Goal: Information Seeking & Learning: Learn about a topic

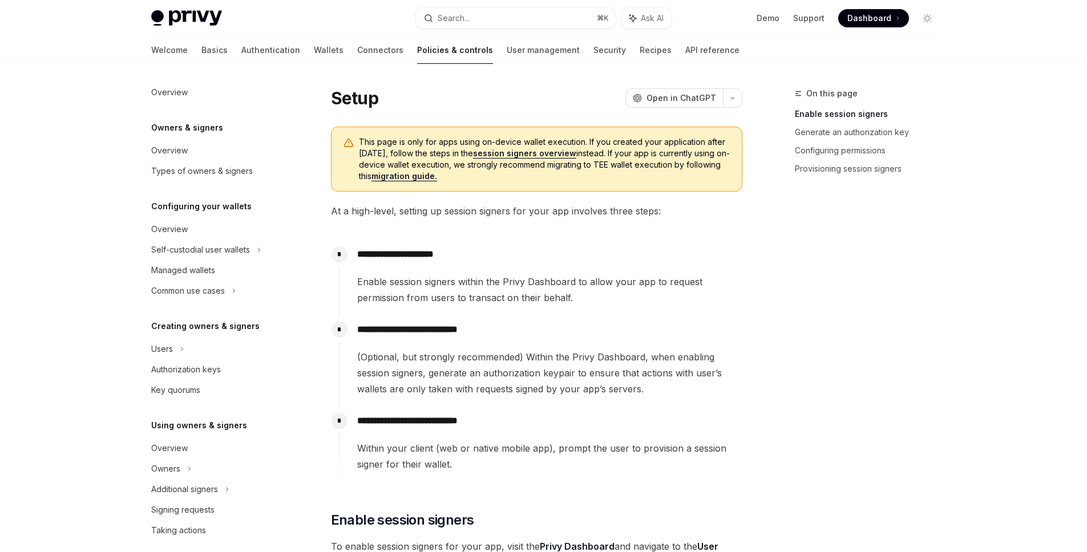
click at [428, 148] on span "This page is only for apps using on-device wallet execution. If you created you…" at bounding box center [544, 159] width 371 height 46
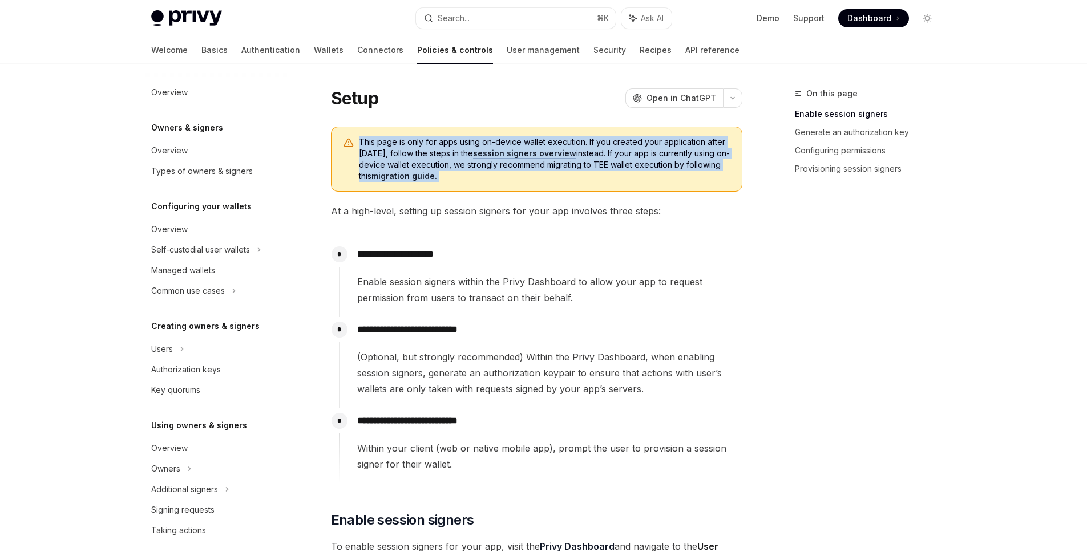
click at [428, 148] on span "This page is only for apps using on-device wallet execution. If you created you…" at bounding box center [544, 159] width 371 height 46
click at [474, 151] on span "This page is only for apps using on-device wallet execution. If you created you…" at bounding box center [544, 159] width 371 height 46
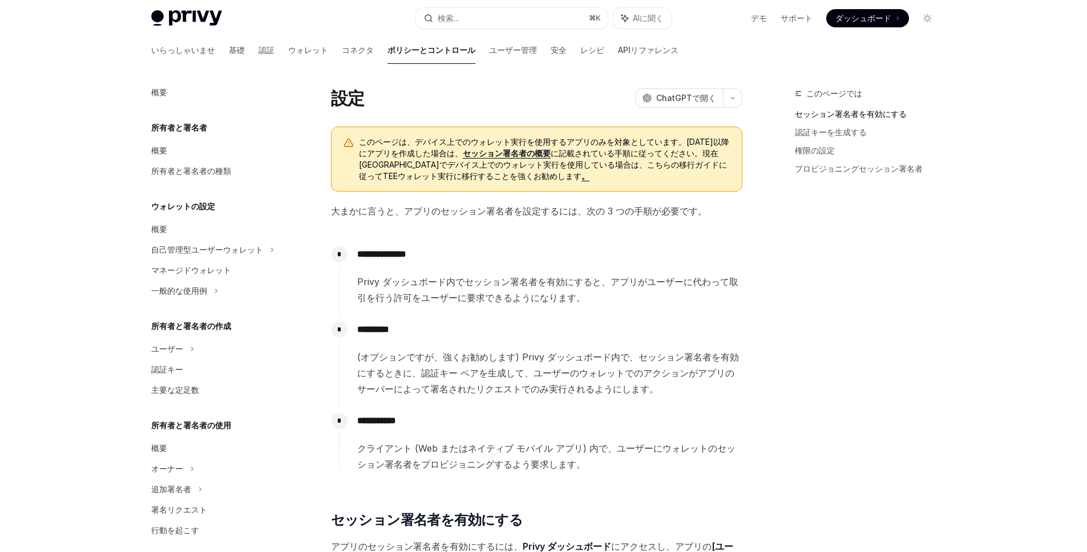
click at [476, 167] on font "に記載されている手順に従ってください。現在アプリでデバイス上でのウォレット実行を使用している場合は、こちらの移行ガイドに従ってTEEウォレット実行に移行するこ…" at bounding box center [543, 164] width 368 height 33
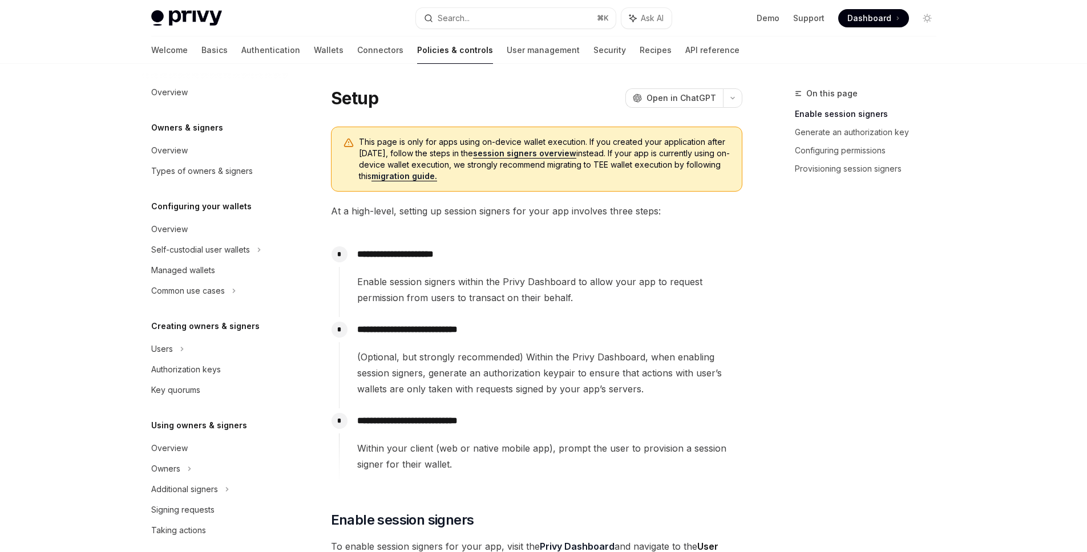
scroll to position [385, 0]
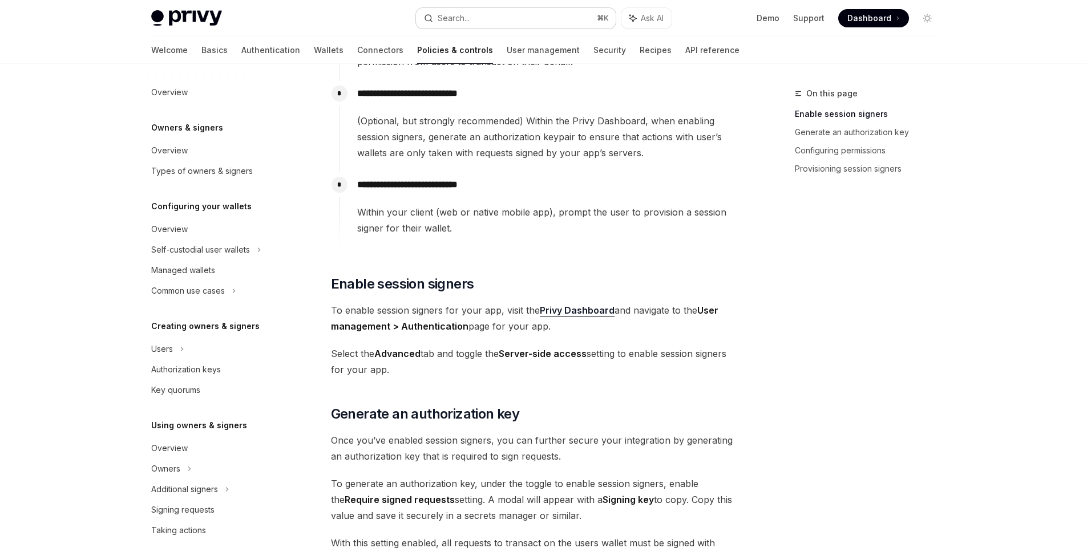
click at [475, 10] on button "Search... ⌘ K" at bounding box center [516, 18] width 200 height 21
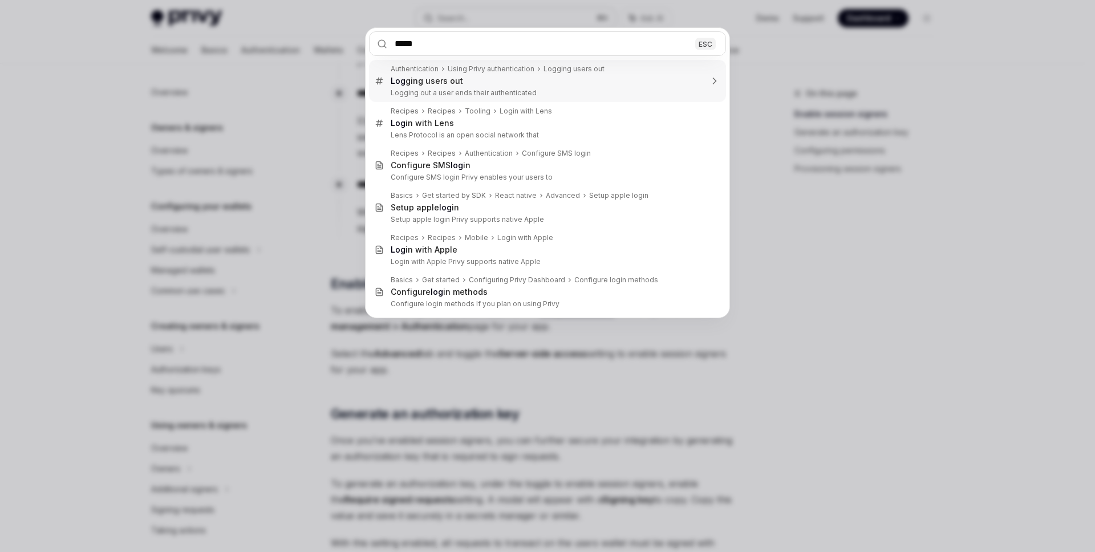
type input "******"
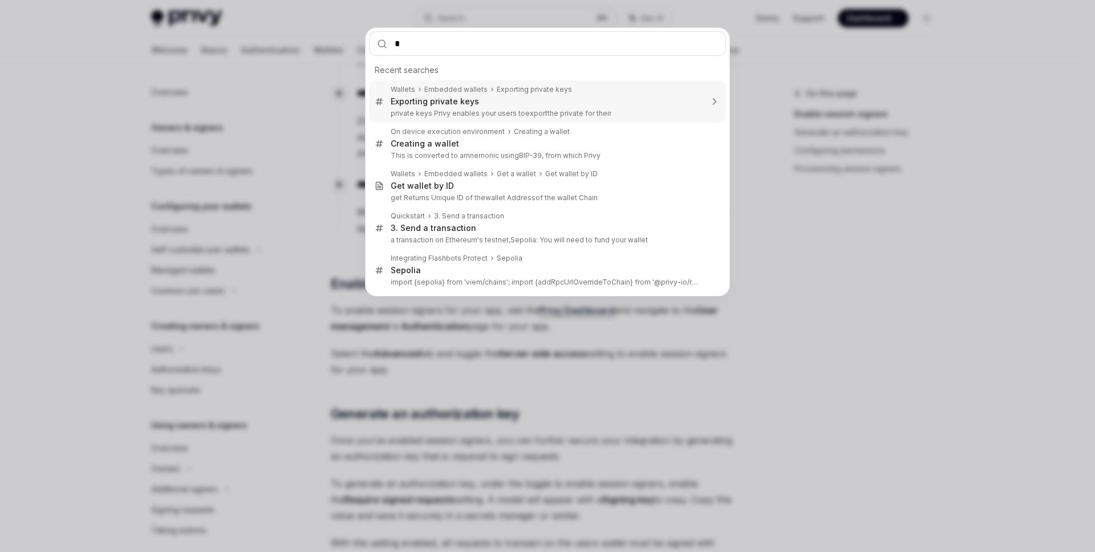
type input "**"
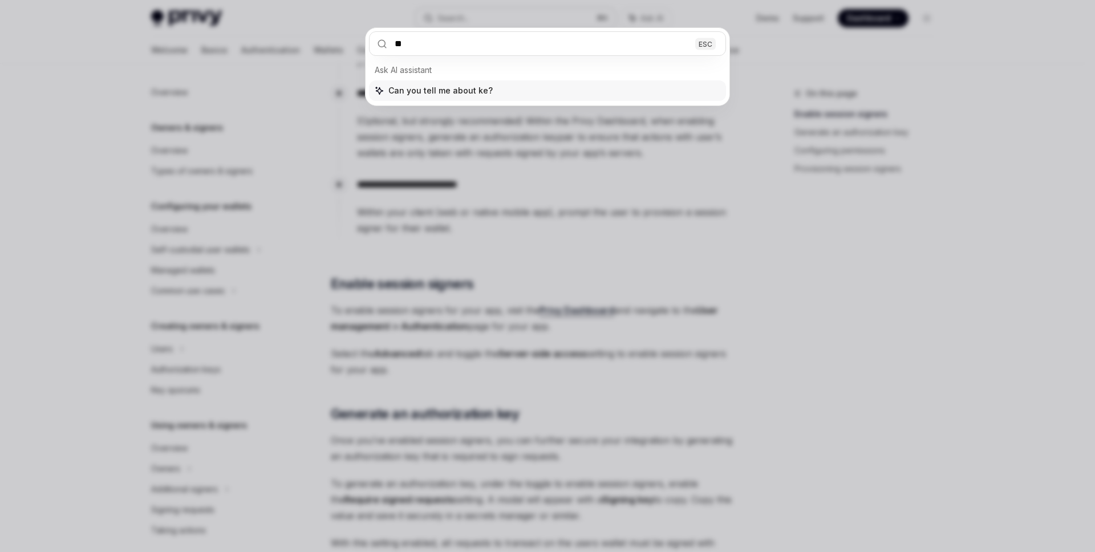
type textarea "*"
type input "*********"
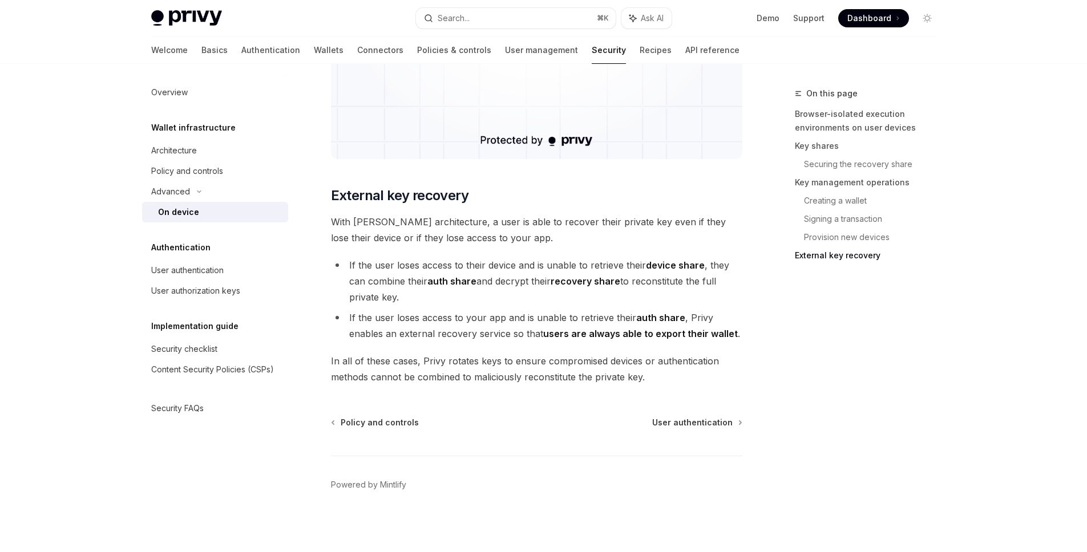
scroll to position [3093, 0]
click at [396, 197] on span "External key recovery" at bounding box center [399, 193] width 137 height 18
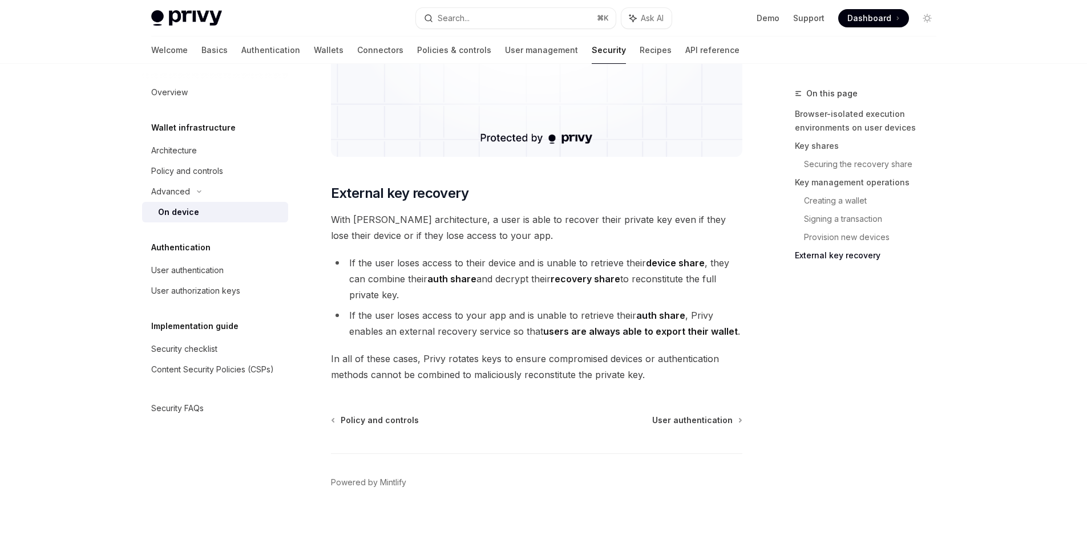
drag, startPoint x: 755, startPoint y: 65, endPoint x: 747, endPoint y: 29, distance: 37.4
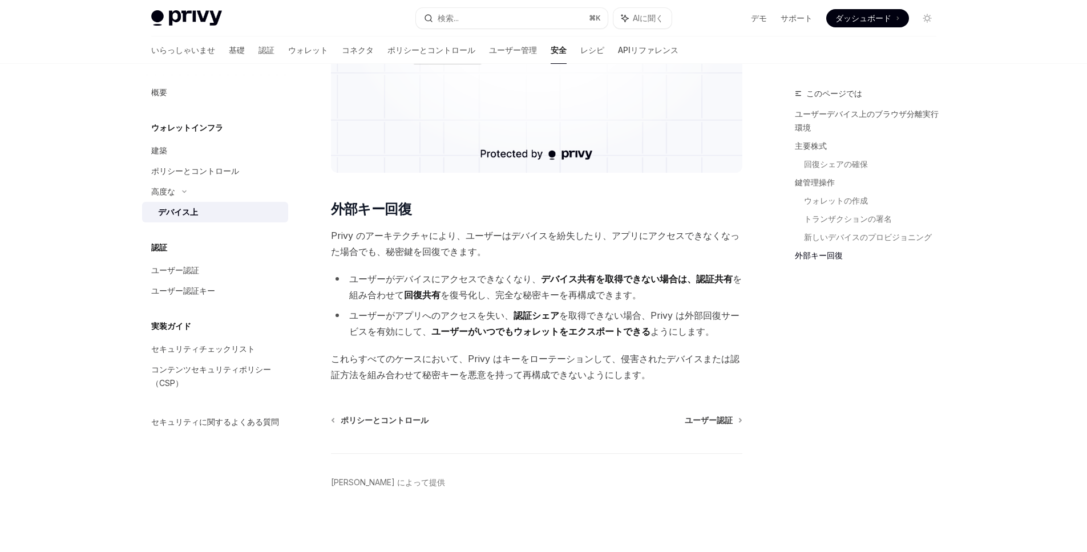
click at [391, 232] on font "Privy のアーキテクチャにより、ユーザーはデバイスを紛失したり、アプリにアクセスできなくなった場合でも、秘密鍵を回復できます。" at bounding box center [535, 243] width 408 height 27
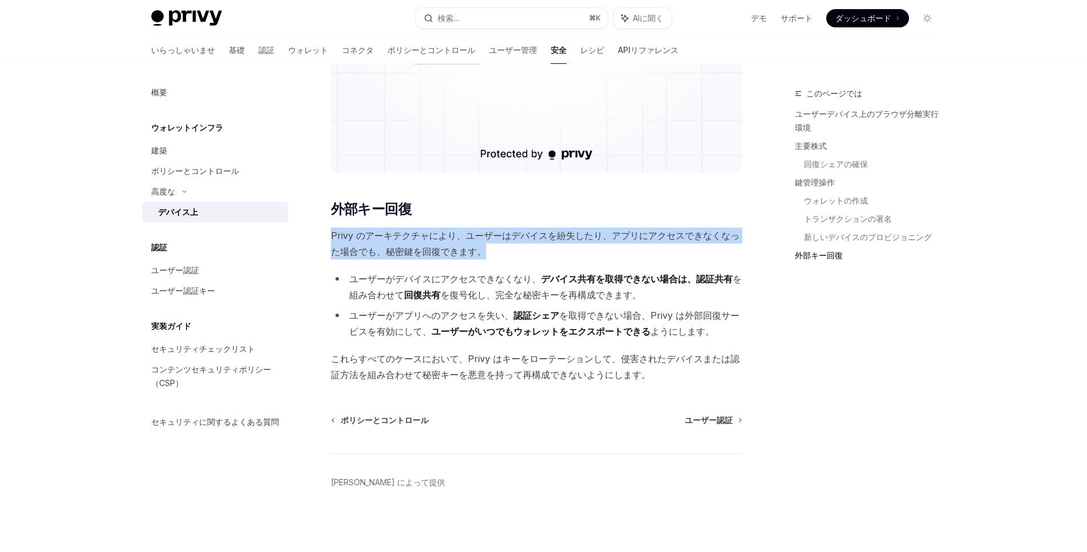
click at [391, 232] on font "Privy のアーキテクチャにより、ユーザーはデバイスを紛失したり、アプリにアクセスできなくなった場合でも、秘密鍵を回復できます。" at bounding box center [535, 243] width 408 height 27
click at [516, 254] on span "Privy のアーキテクチャにより、ユーザーはデバイスを紛失したり、アプリにアクセスできなくなった場合でも、秘密鍵を回復できます。" at bounding box center [536, 244] width 411 height 32
drag, startPoint x: 516, startPoint y: 254, endPoint x: 327, endPoint y: 229, distance: 189.8
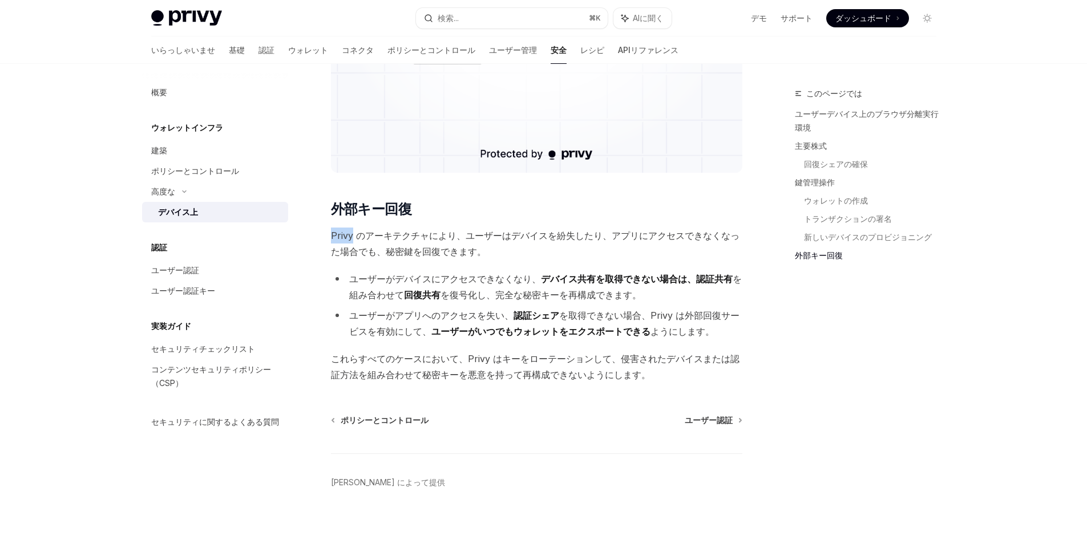
click at [333, 230] on font "Privy のアーキテクチャにより、ユーザーはデバイスを紛失したり、アプリにアクセスできなくなった場合でも、秘密鍵を回復できます。" at bounding box center [535, 243] width 408 height 27
click at [347, 279] on li "ユーザーがデバイスにアクセスできなくなり、 デバイス共有を取得できない場合は、 認証共有 を組み合わせて 回復共有 を復号化し 、完全な秘密キーを再構成できま…" at bounding box center [536, 287] width 411 height 32
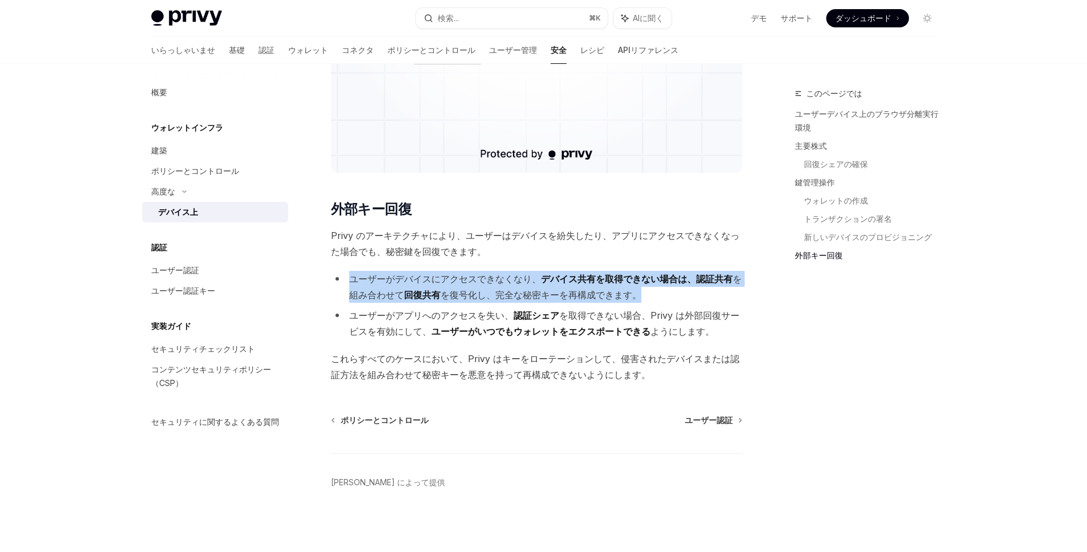
click at [347, 279] on li "ユーザーがデバイスにアクセスできなくなり、 デバイス共有を取得できない場合は、 認証共有 を組み合わせて 回復共有 を復号化し 、完全な秘密キーを再構成できま…" at bounding box center [536, 287] width 411 height 32
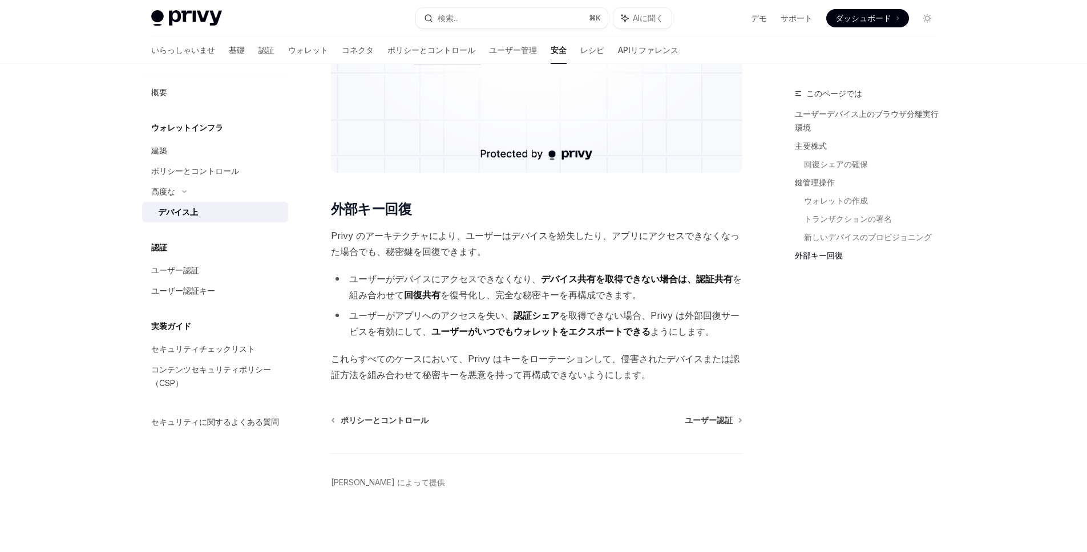
click at [349, 314] on font "ユーザーがアプリへのアクセスを失い、" at bounding box center [431, 315] width 164 height 11
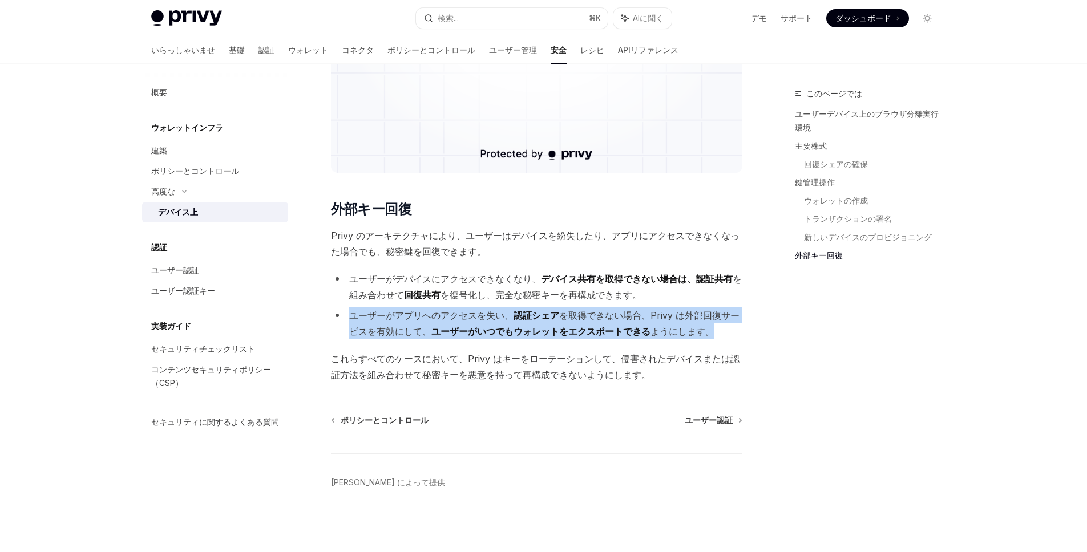
click at [349, 314] on font "ユーザーがアプリへのアクセスを失い、" at bounding box center [431, 315] width 164 height 11
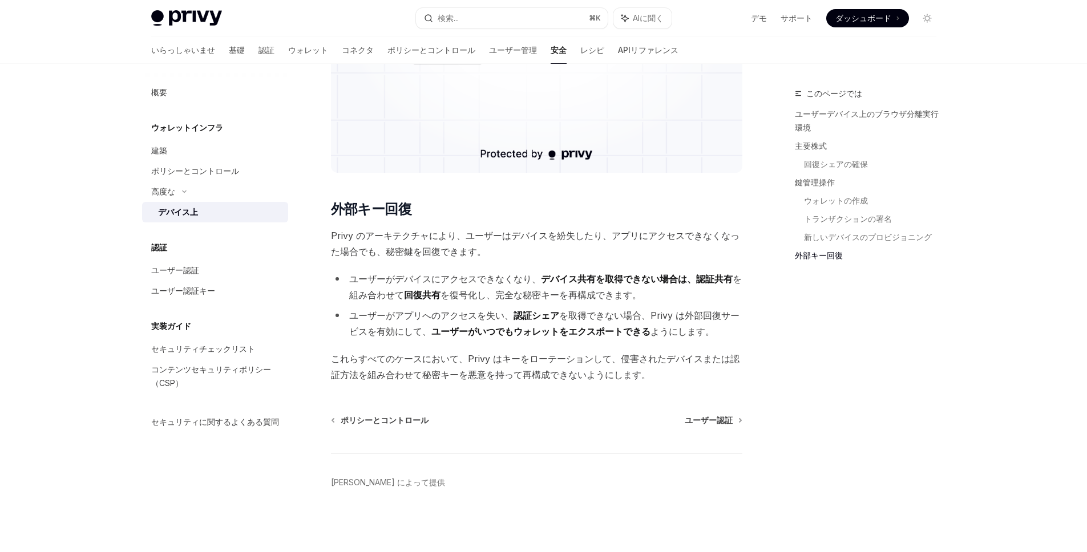
click at [361, 359] on font "これらすべてのケースにおいて、Privy はキーをローテーションして、侵害されたデバイスまたは認証方法を組み合わせて秘密キーを悪意を持って再構成できないように…" at bounding box center [535, 366] width 408 height 27
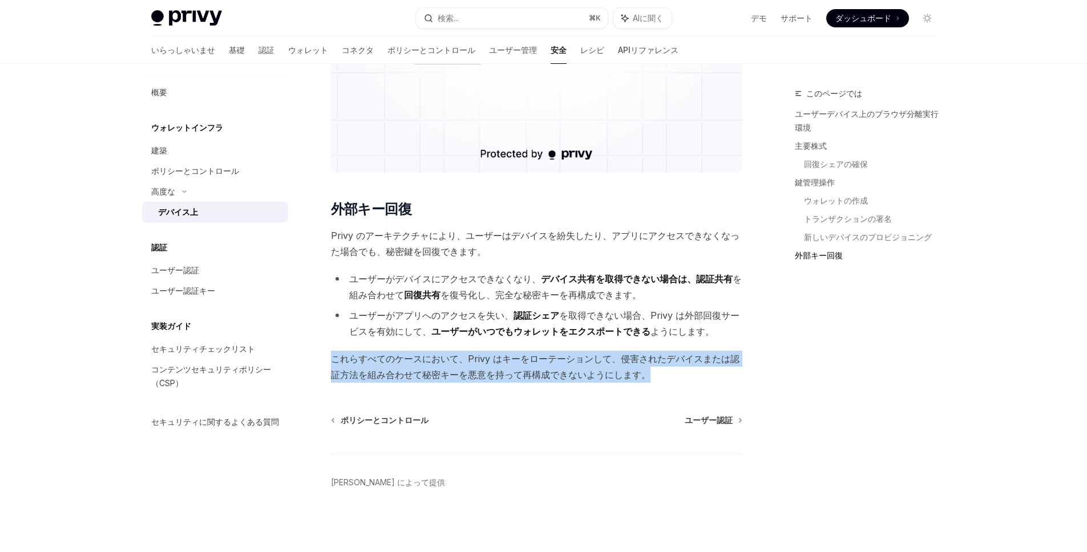
click at [361, 359] on font "これらすべてのケースにおいて、Privy はキーをローテーションして、侵害されたデバイスまたは認証方法を組み合わせて秘密キーを悪意を持って再構成できないように…" at bounding box center [535, 366] width 408 height 27
click at [450, 364] on font "これらすべてのケースにおいて、Privy はキーをローテーションして、侵害されたデバイスまたは認証方法を組み合わせて秘密キーを悪意を持って再構成できないように…" at bounding box center [535, 366] width 408 height 27
drag, startPoint x: 667, startPoint y: 377, endPoint x: 330, endPoint y: 357, distance: 337.2
click at [331, 357] on span "これらすべてのケースにおいて、Privy はキーをローテーションして、侵害されたデバイスまたは認証方法を組み合わせて秘密キーを悪意を持って再構成できないように…" at bounding box center [536, 367] width 411 height 32
click at [880, 15] on font "ダッシュボード" at bounding box center [863, 18] width 56 height 10
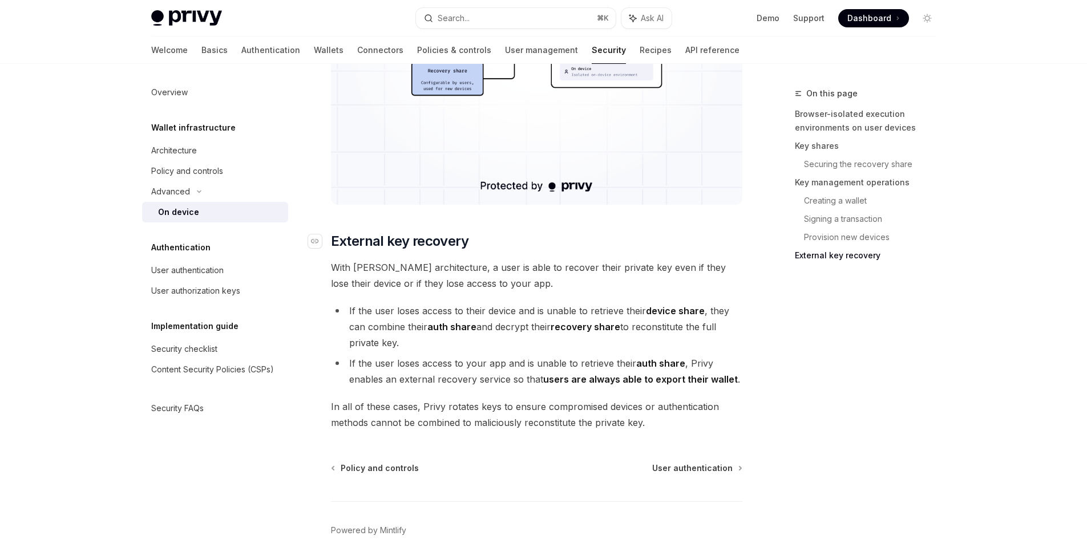
click at [423, 244] on span "External key recovery" at bounding box center [399, 241] width 137 height 18
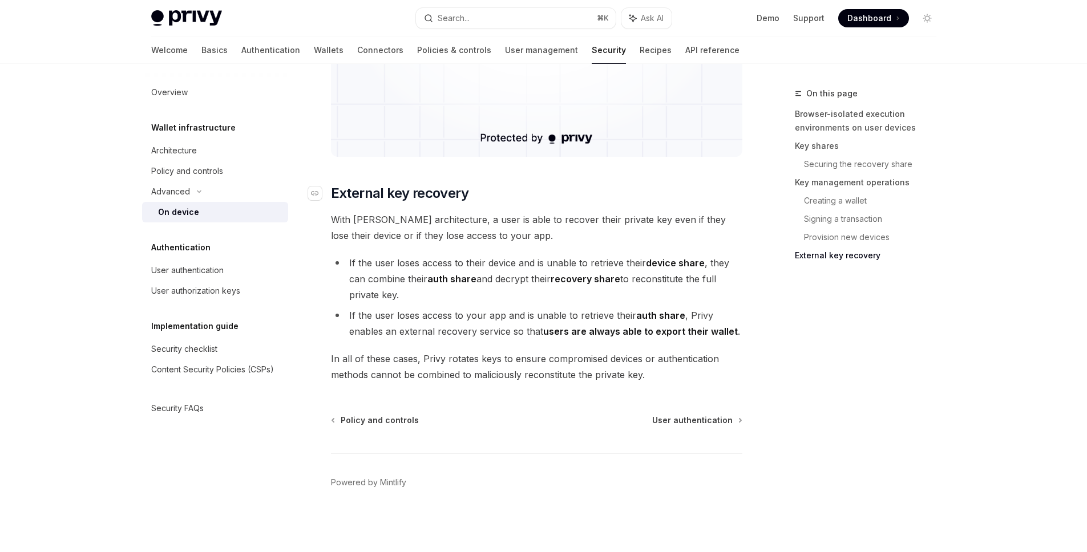
click at [447, 193] on span "External key recovery" at bounding box center [399, 193] width 137 height 18
copy span "recovery"
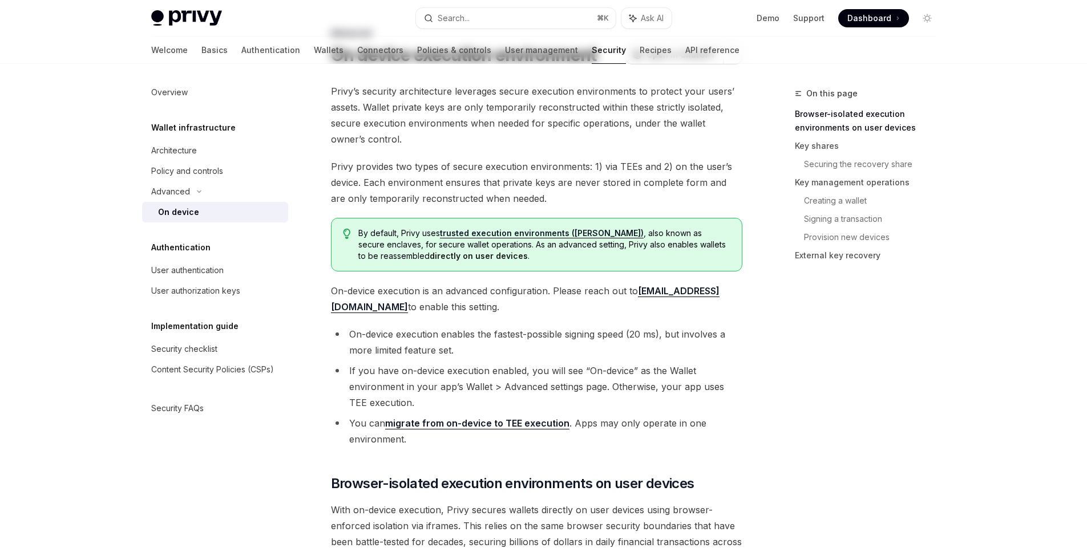
scroll to position [0, 0]
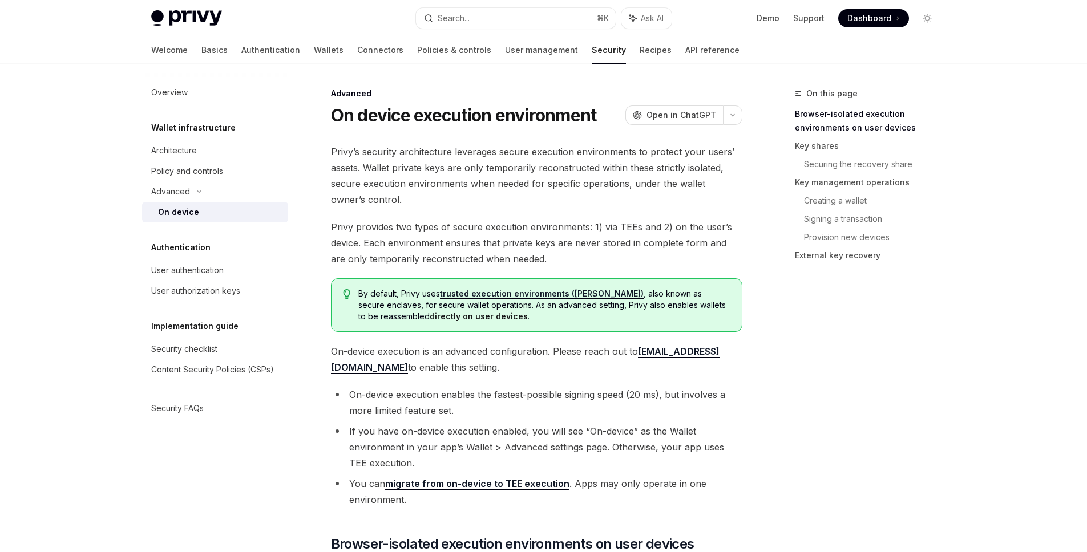
click at [442, 168] on span "Privy’s security architecture leverages secure execution environments to protec…" at bounding box center [536, 176] width 411 height 64
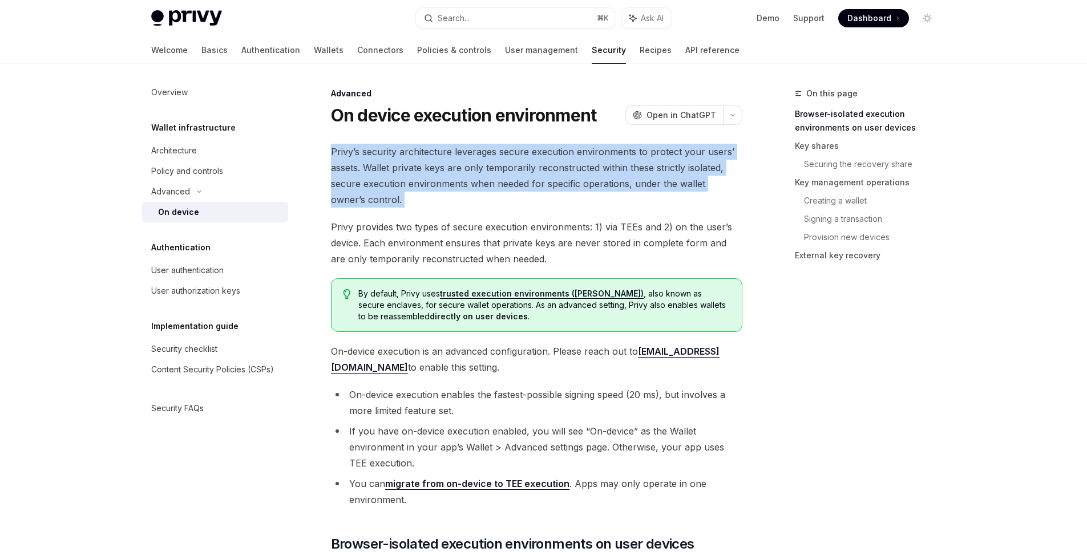
click at [442, 168] on span "Privy’s security architecture leverages secure execution environments to protec…" at bounding box center [536, 176] width 411 height 64
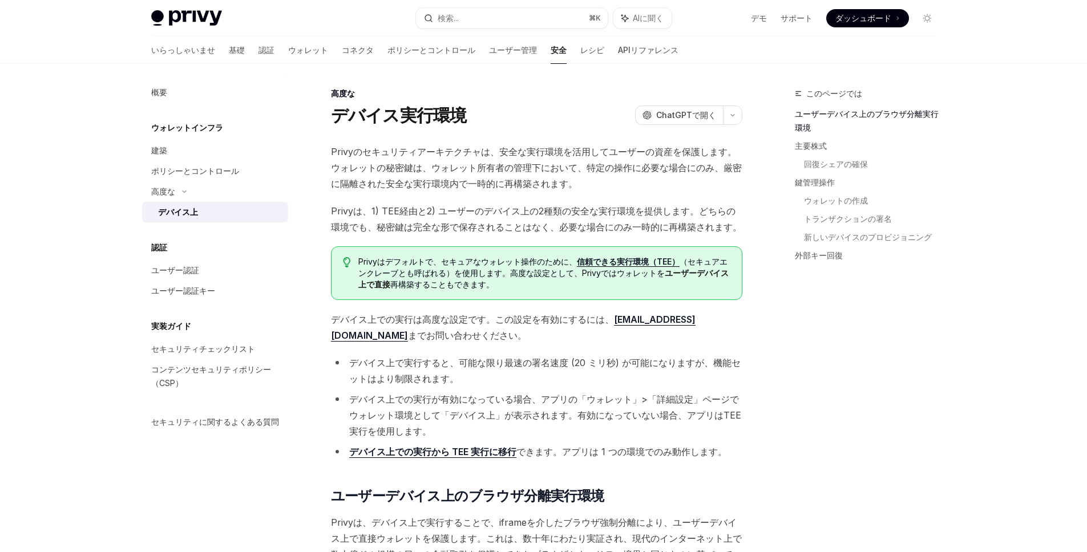
click at [573, 163] on font "Privyのセキュリティアーキテクチャは、安全な実行環境を活用してユーザーの資産を保護します。ウォレットの秘密鍵は、ウォレット所有者の管理下において、特定の操…" at bounding box center [536, 167] width 411 height 43
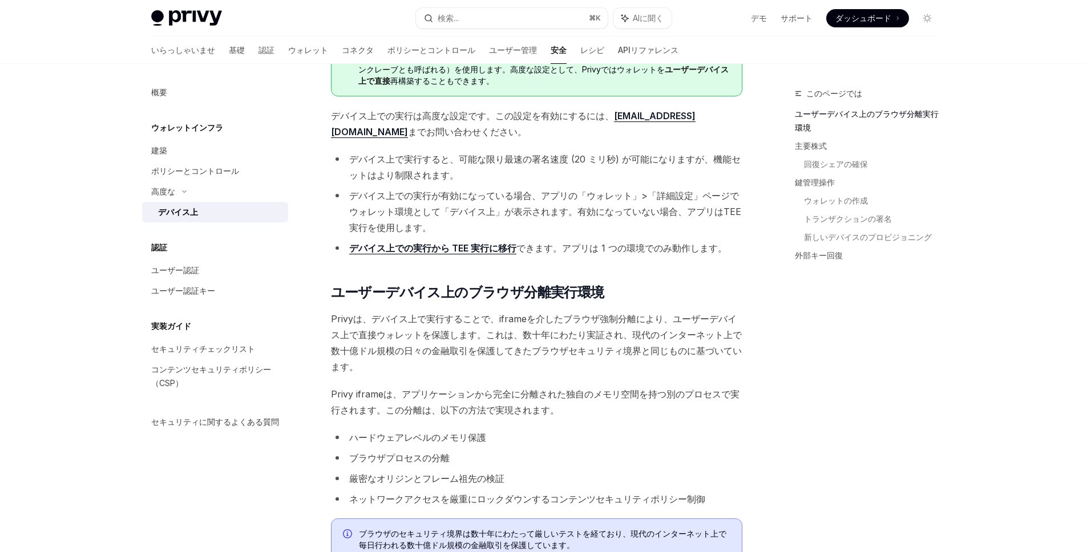
scroll to position [212, 0]
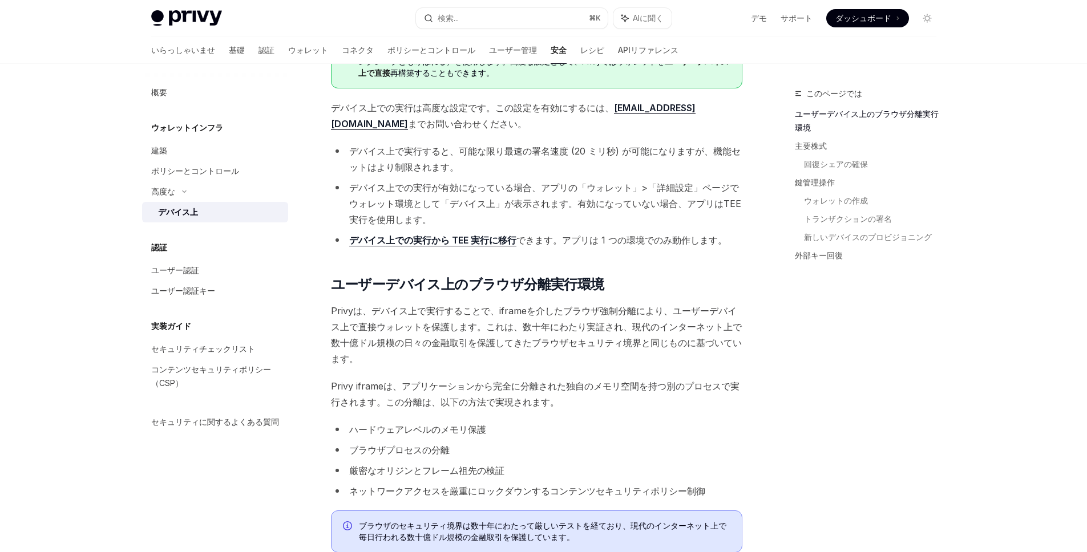
click at [424, 238] on font "デバイス上での実行から TEE 実行に移行" at bounding box center [432, 239] width 167 height 11
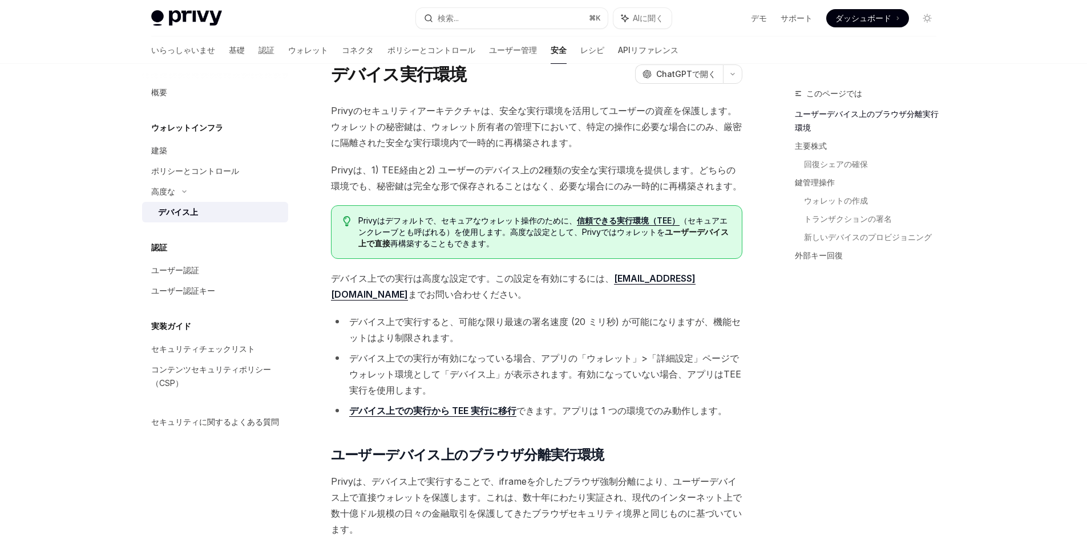
scroll to position [0, 0]
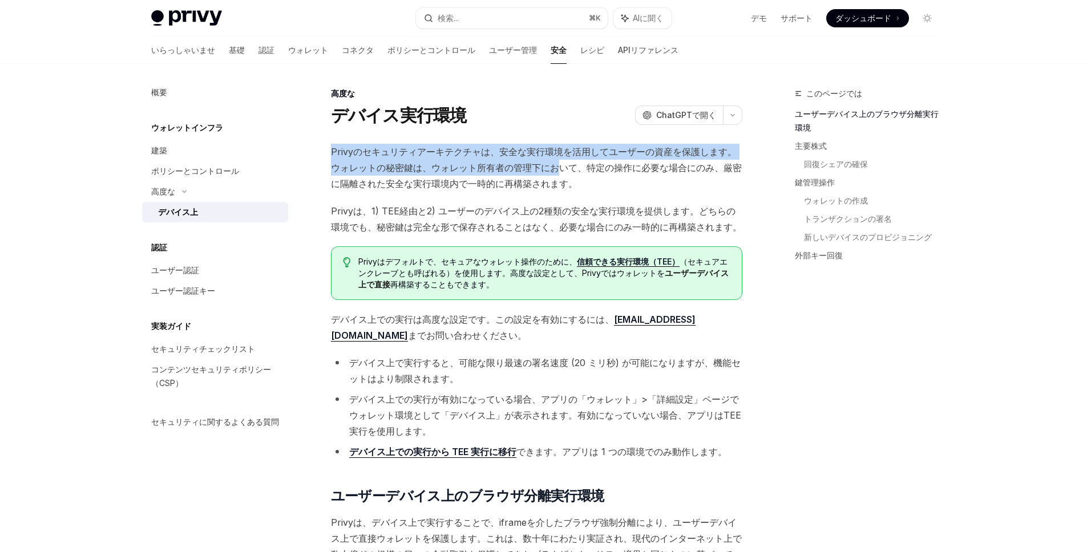
drag, startPoint x: 330, startPoint y: 152, endPoint x: 553, endPoint y: 163, distance: 223.9
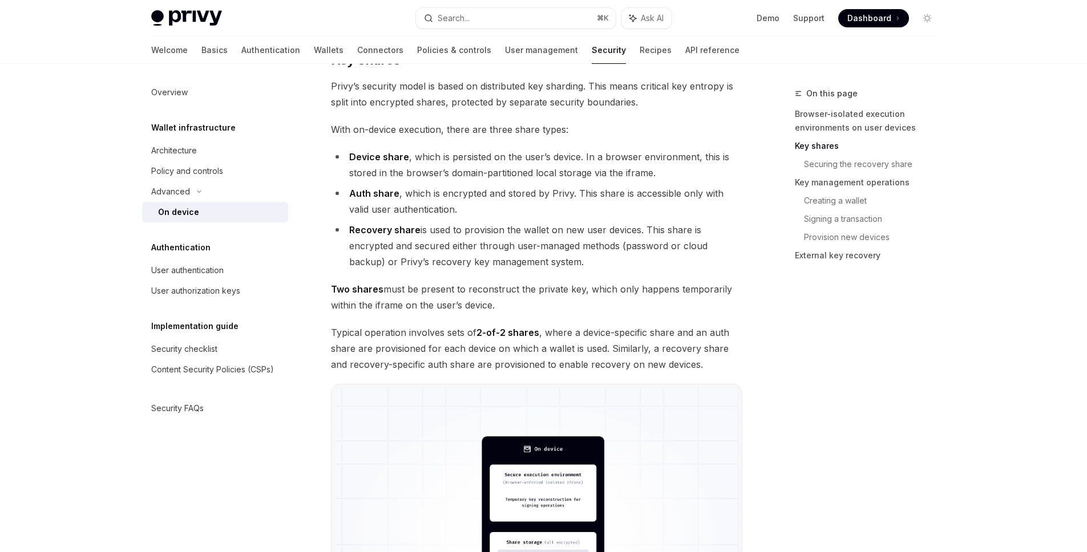
scroll to position [548, 0]
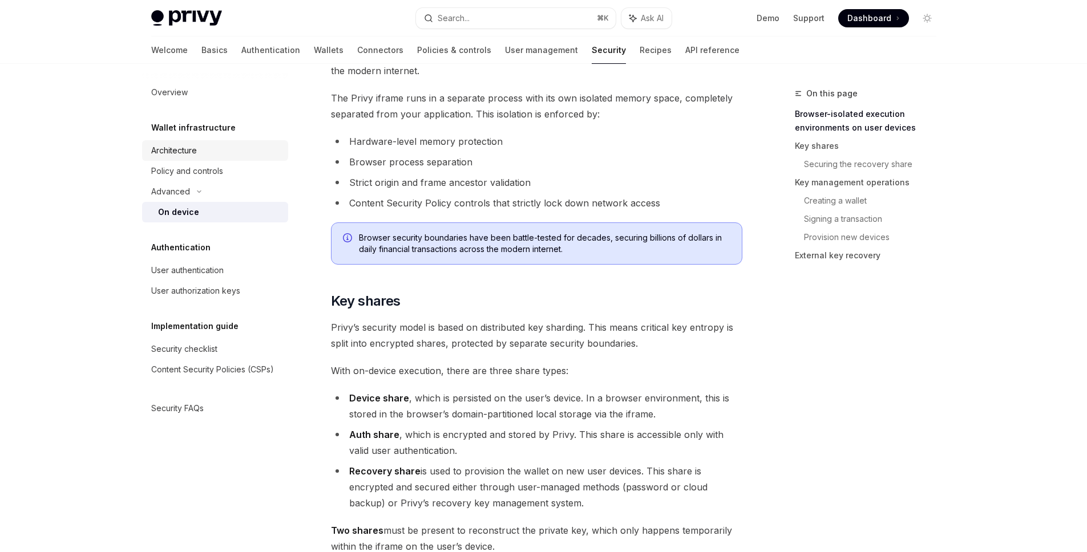
click at [181, 146] on div "Architecture" at bounding box center [174, 151] width 46 height 14
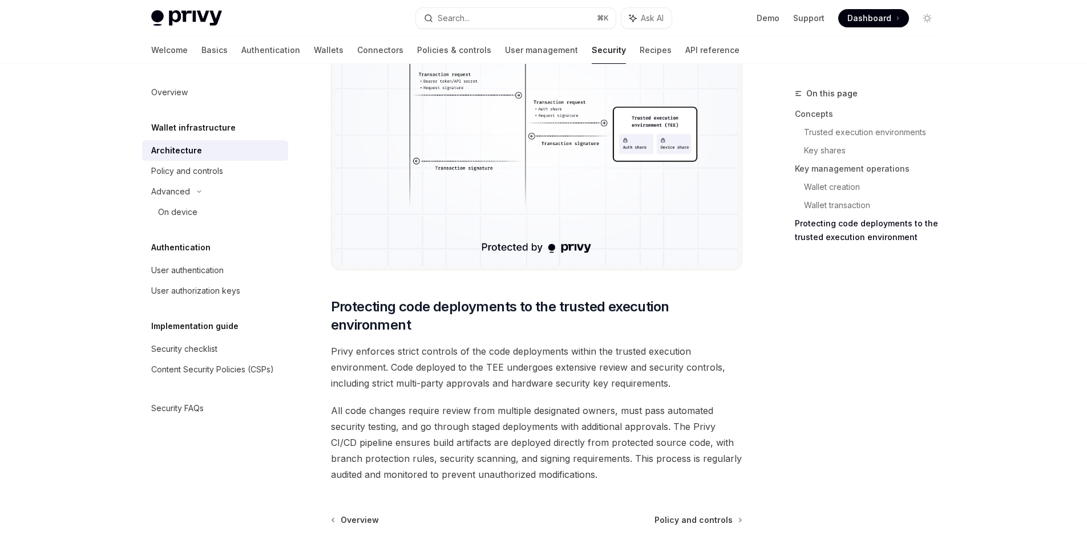
scroll to position [2325, 0]
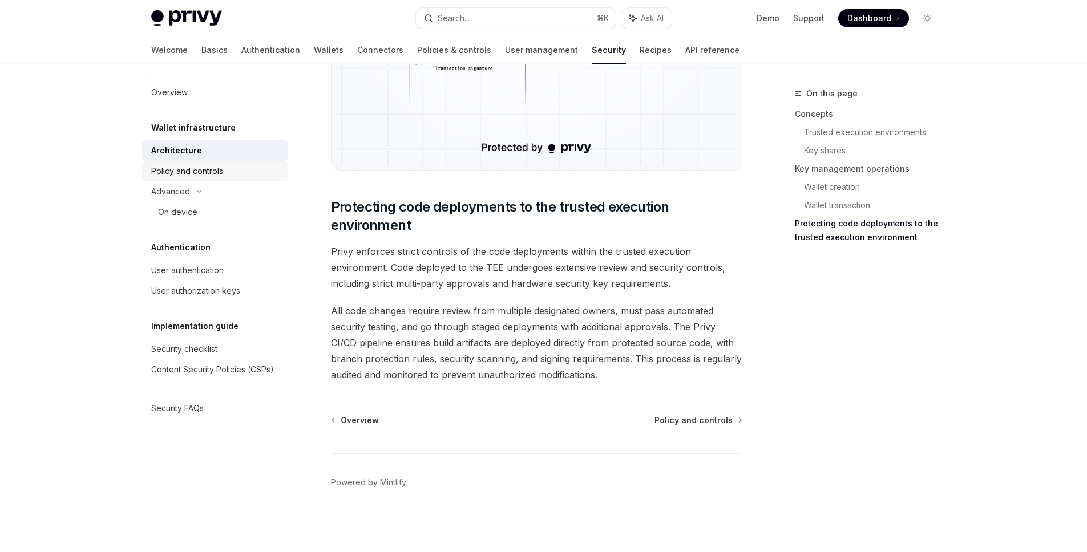
click at [226, 164] on div "Policy and controls" at bounding box center [216, 171] width 130 height 14
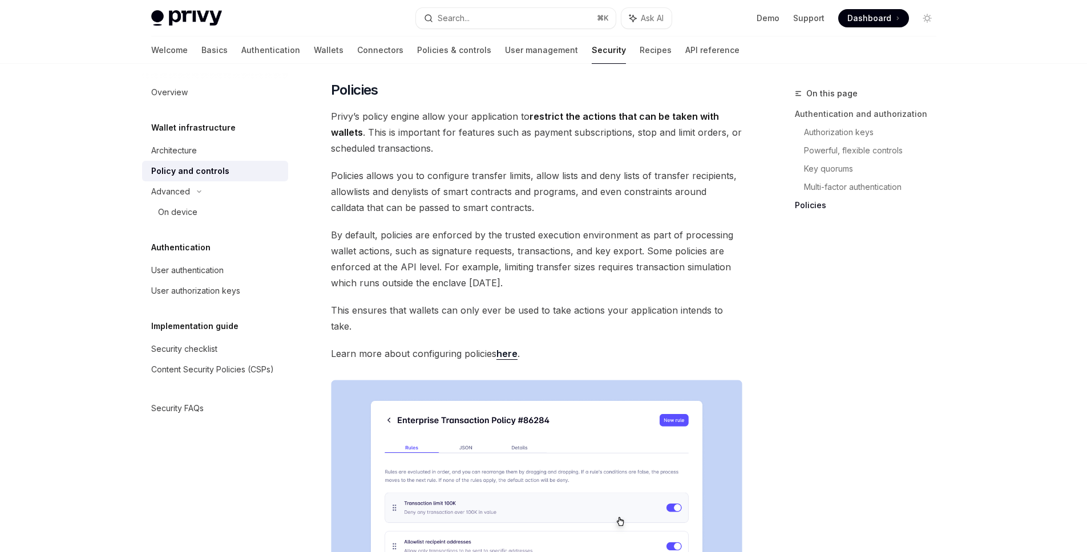
scroll to position [1420, 0]
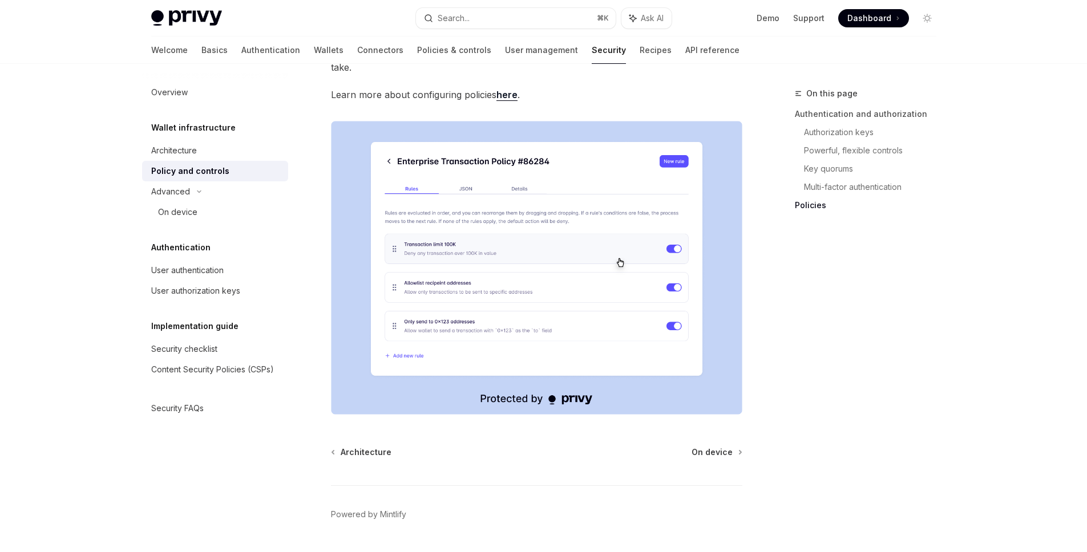
click at [463, 221] on img at bounding box center [536, 268] width 411 height 294
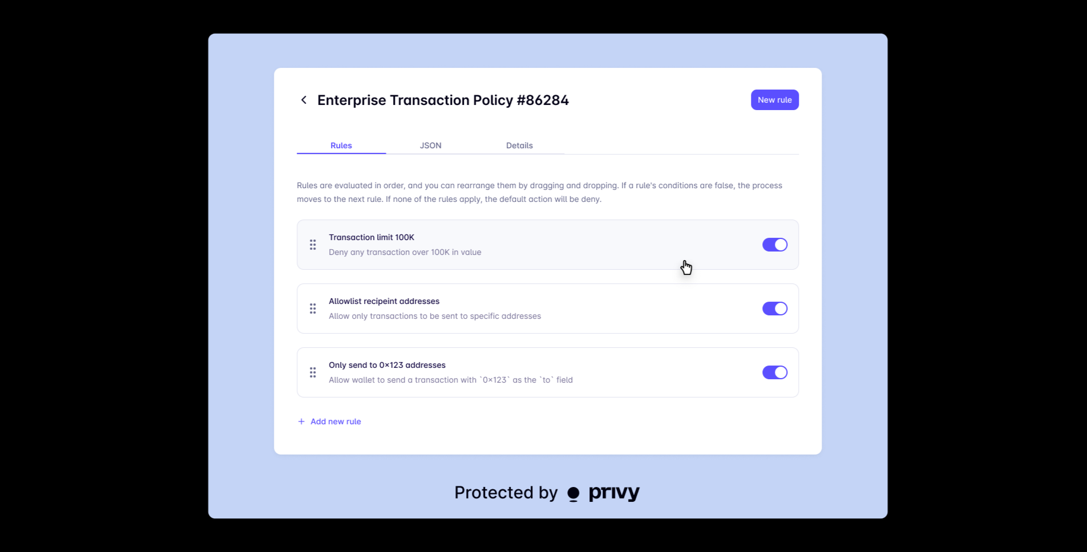
click at [78, 237] on div at bounding box center [543, 276] width 1087 height 552
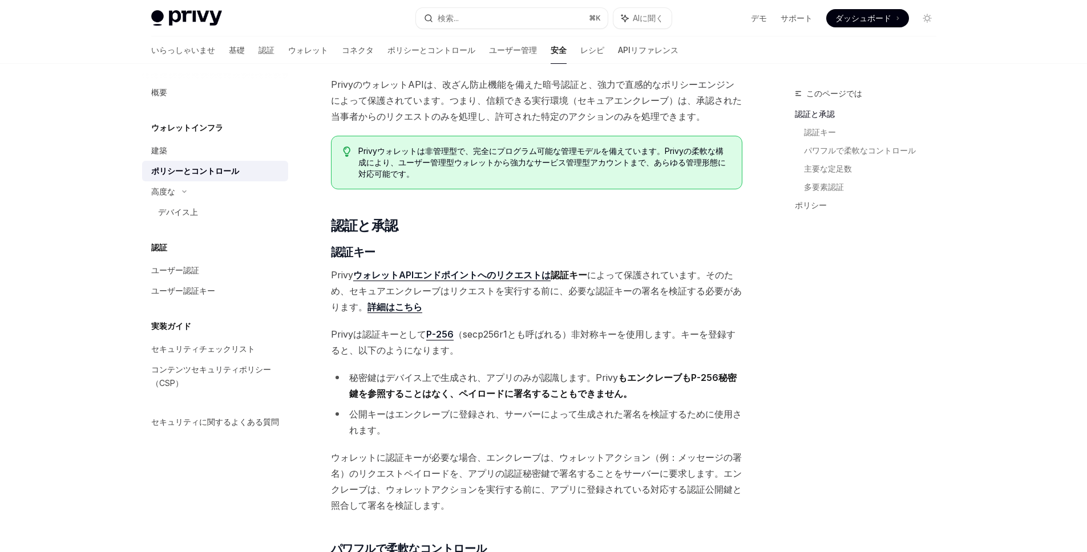
scroll to position [0, 0]
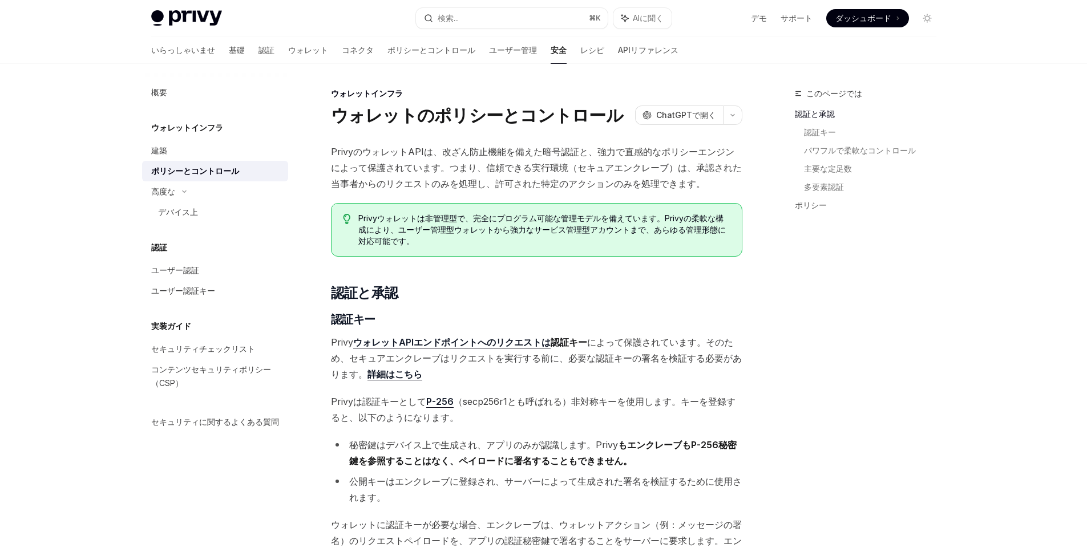
click at [445, 172] on font "PrivyのウォレットAPIは、改ざん防止機能を備えた暗号認証と、強力で直感的なポリシーエンジンによって保護されています。つまり、信頼できる実行環境（セキュア…" at bounding box center [536, 167] width 411 height 43
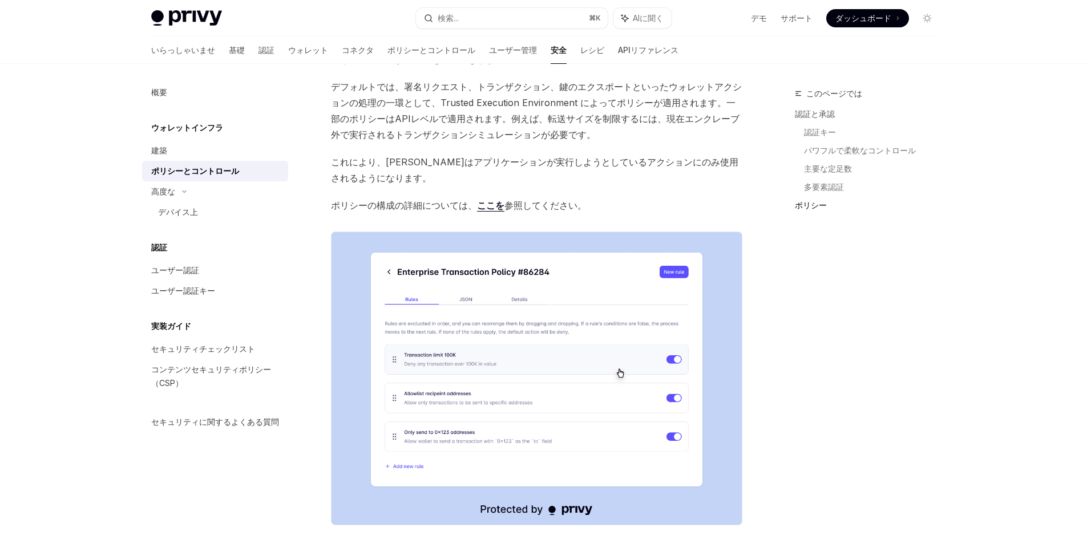
scroll to position [1093, 0]
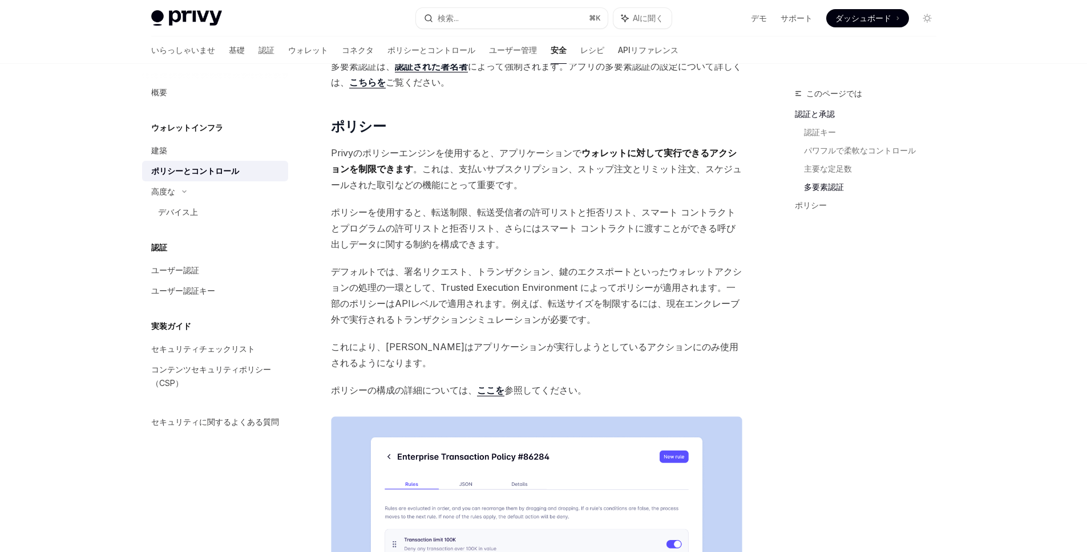
click at [477, 213] on font "ポリシーを使用すると、転送制限、転送受信者の許可リストと拒否リスト、スマート コントラクトとプログラムの許可リストと拒否リスト、さらにはスマート コントラクト…" at bounding box center [533, 228] width 404 height 43
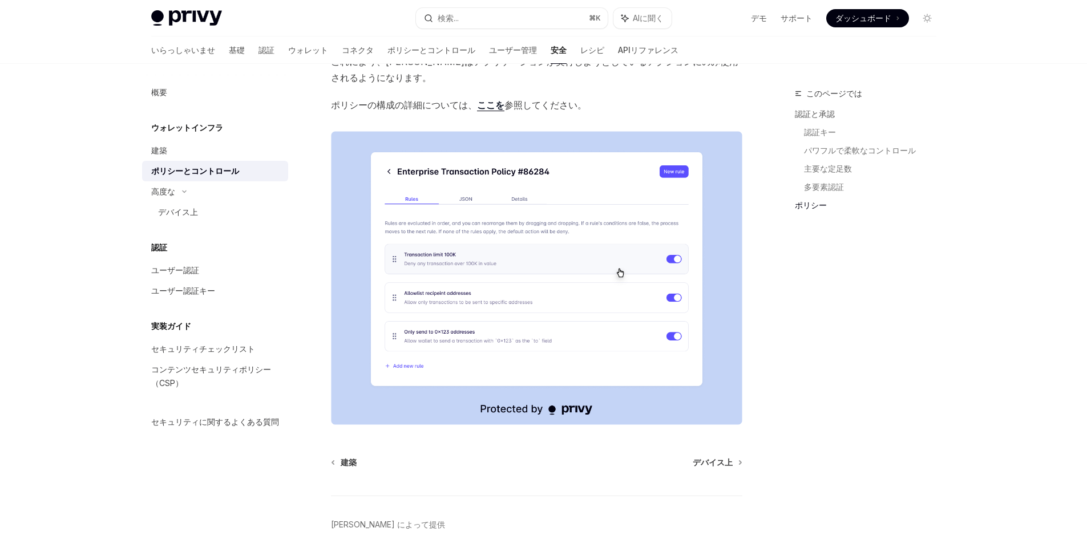
scroll to position [1312, 0]
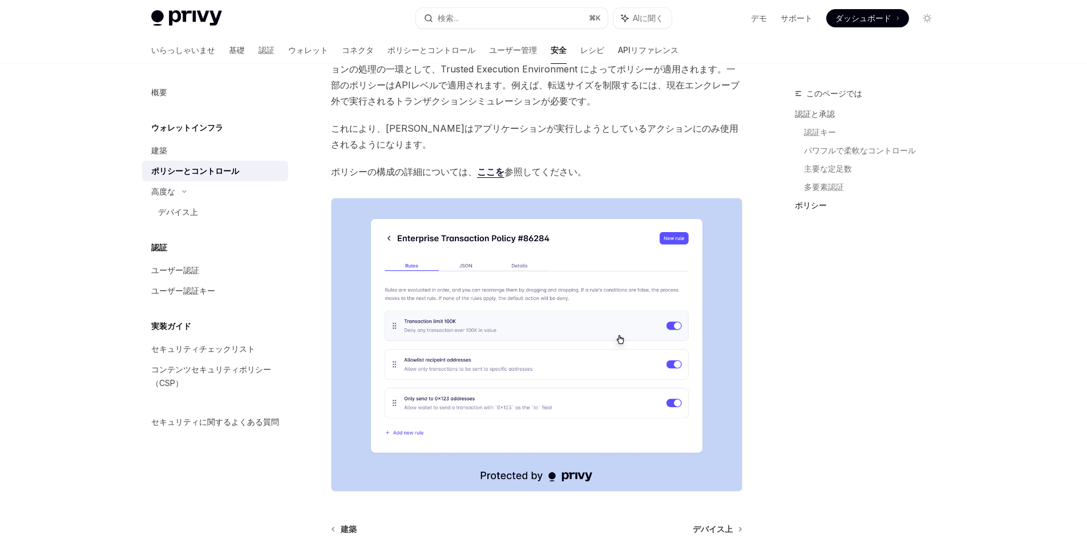
click at [492, 176] on font "ここを" at bounding box center [490, 171] width 27 height 11
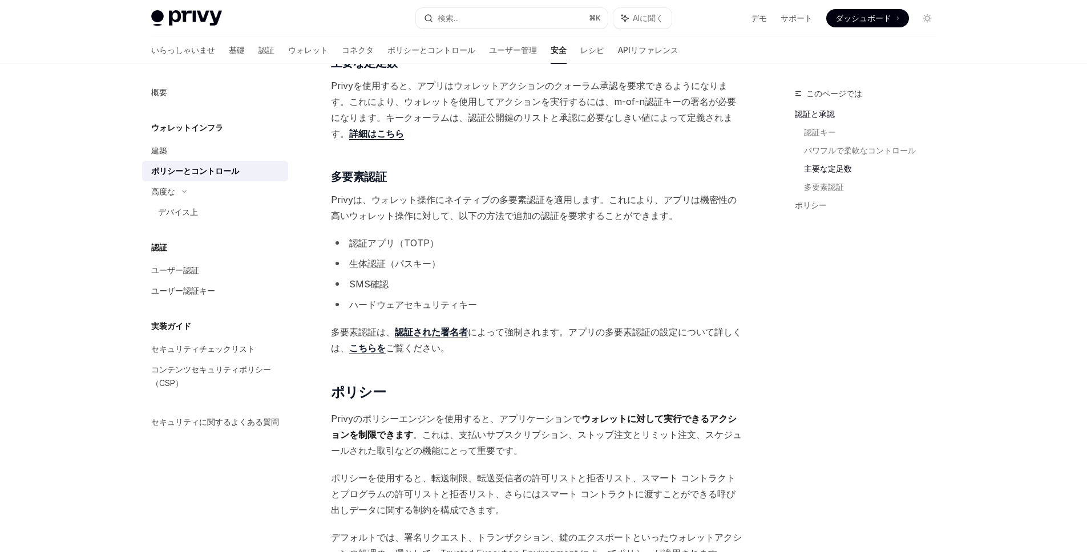
scroll to position [814, 0]
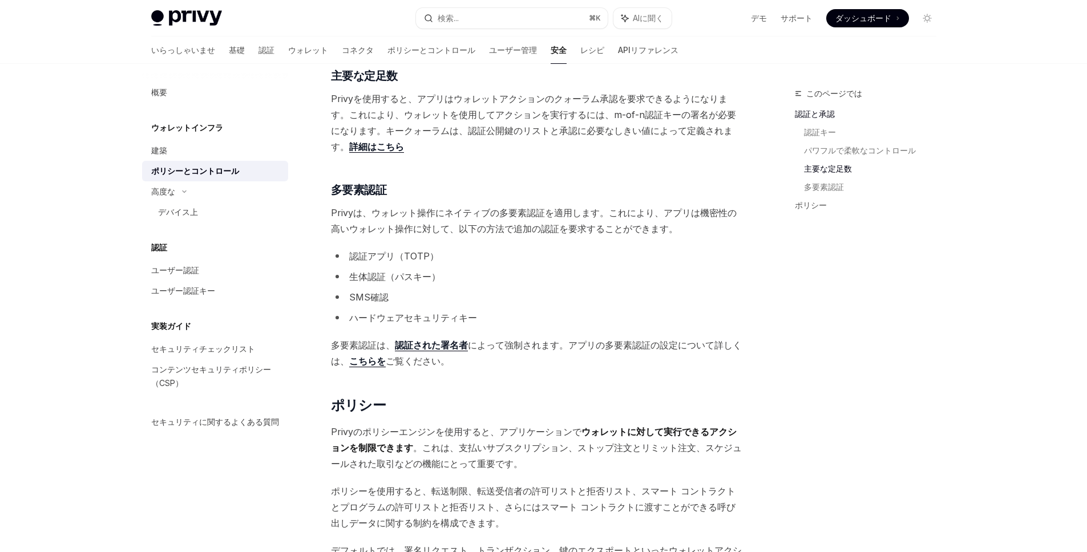
click at [554, 344] on font "によって強制されます。アプリの多要素認証の設定について詳しくは、" at bounding box center [536, 352] width 411 height 27
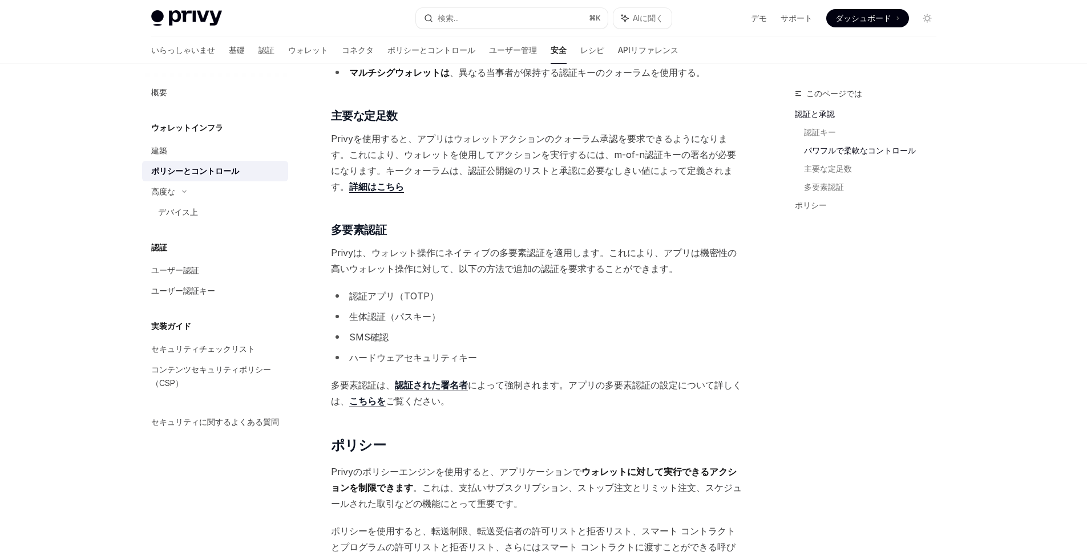
scroll to position [745, 0]
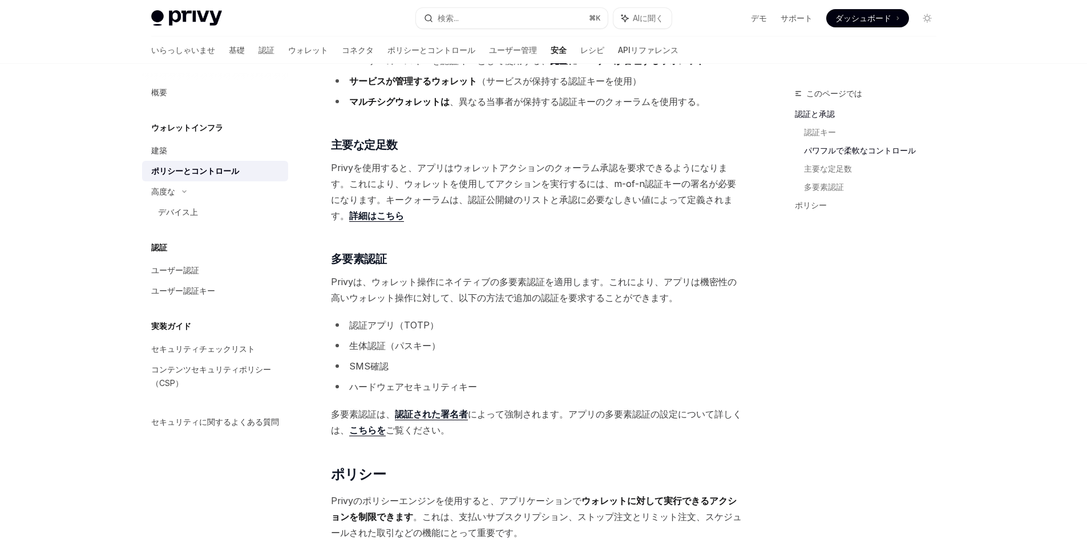
click at [333, 318] on li "認証アプリ（TOTP）" at bounding box center [536, 325] width 411 height 16
click at [361, 319] on font "認証アプリ（TOTP）" at bounding box center [394, 324] width 90 height 11
click at [411, 343] on font "生体認証（パスキー）" at bounding box center [394, 345] width 91 height 11
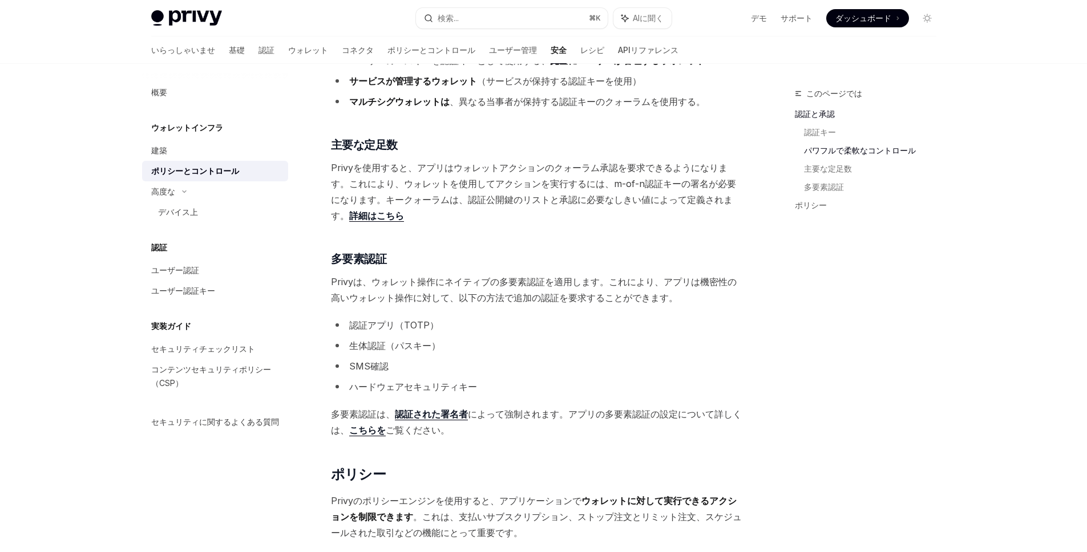
click at [411, 343] on font "生体認証（パスキー）" at bounding box center [394, 345] width 91 height 11
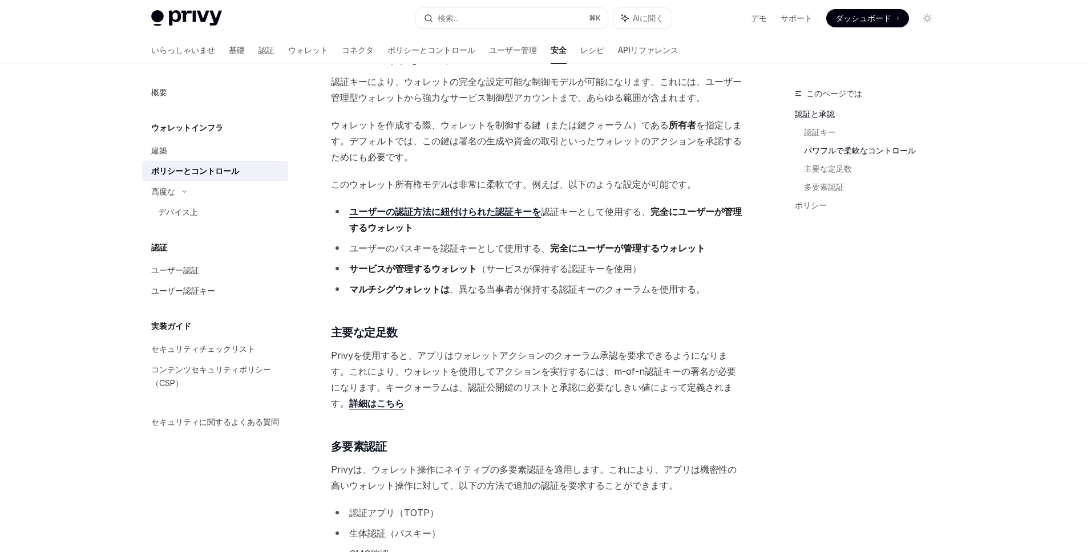
scroll to position [545, 0]
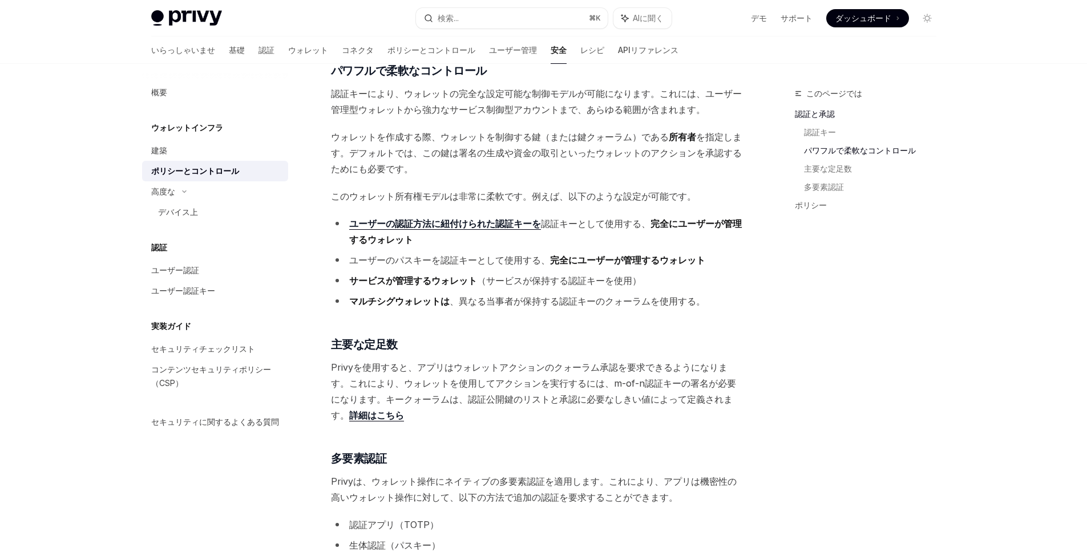
click at [462, 376] on span "Privyを使用すると、アプリはウォレットアクションのクォーラム承認を要求できるようになります。これにより、ウォレットを使用してアクションを実行するには、m-…" at bounding box center [536, 391] width 411 height 64
click at [577, 304] on font "、異なる当事者が保持する認証キーのクォーラムを使用する。" at bounding box center [578, 301] width 256 height 11
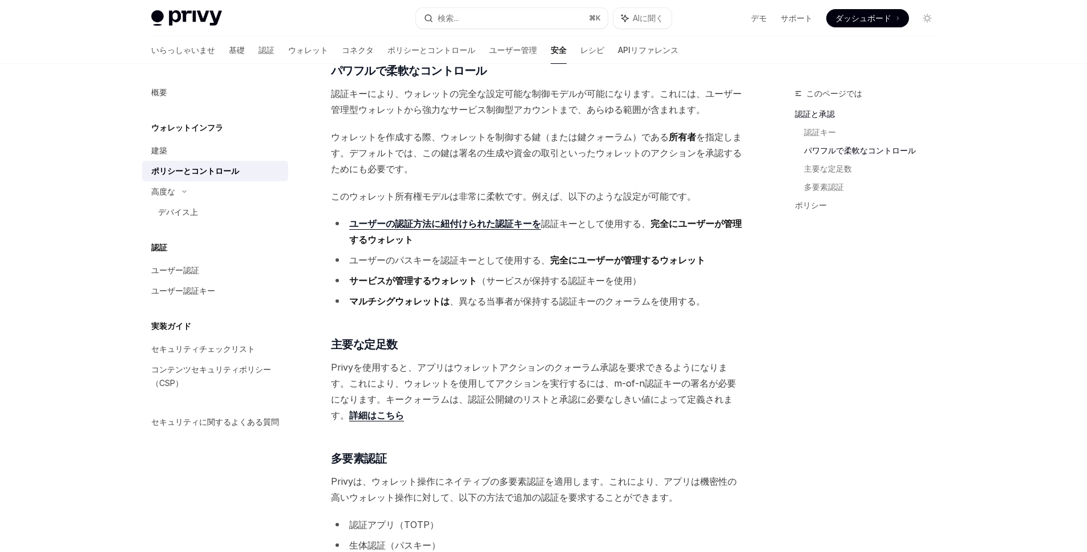
click at [577, 304] on font "、異なる当事者が保持する認証キーのクォーラムを使用する。" at bounding box center [578, 301] width 256 height 11
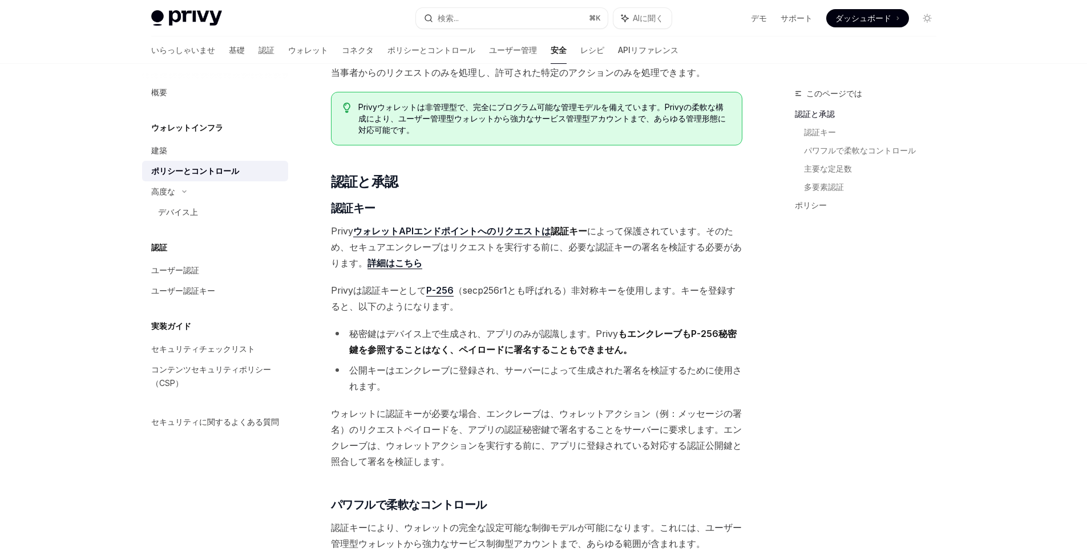
scroll to position [0, 0]
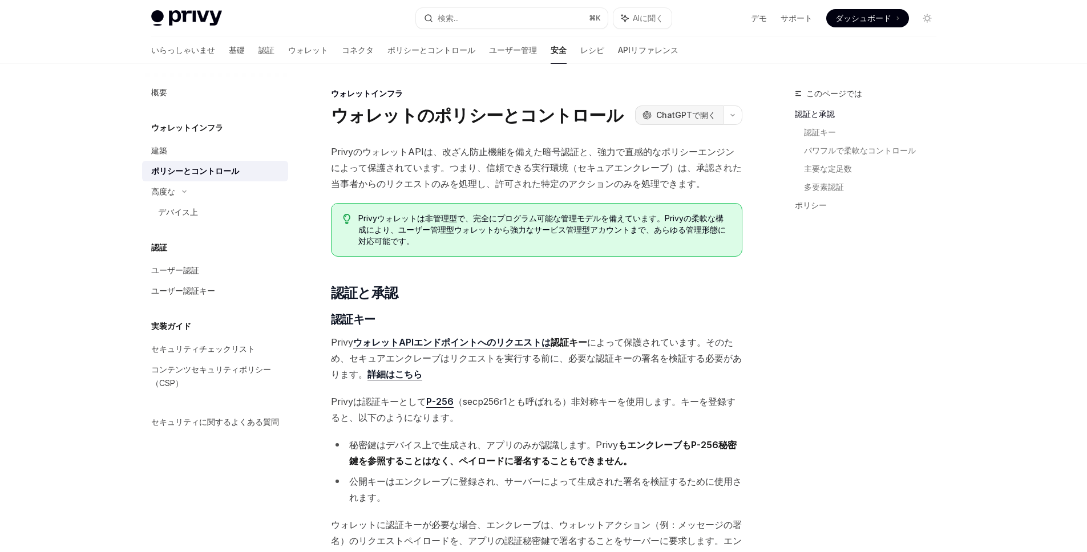
click at [703, 112] on font "ChatGPTで開く" at bounding box center [686, 115] width 60 height 10
click at [728, 111] on button "button" at bounding box center [732, 115] width 19 height 19
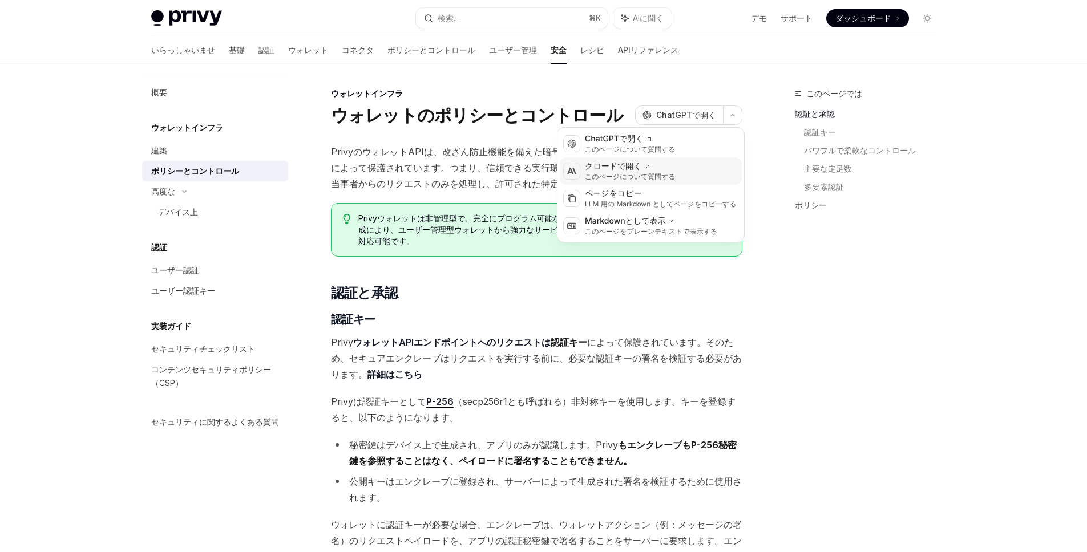
click at [682, 171] on div "Anthropic クロードで開く このページについて質問する" at bounding box center [651, 170] width 182 height 27
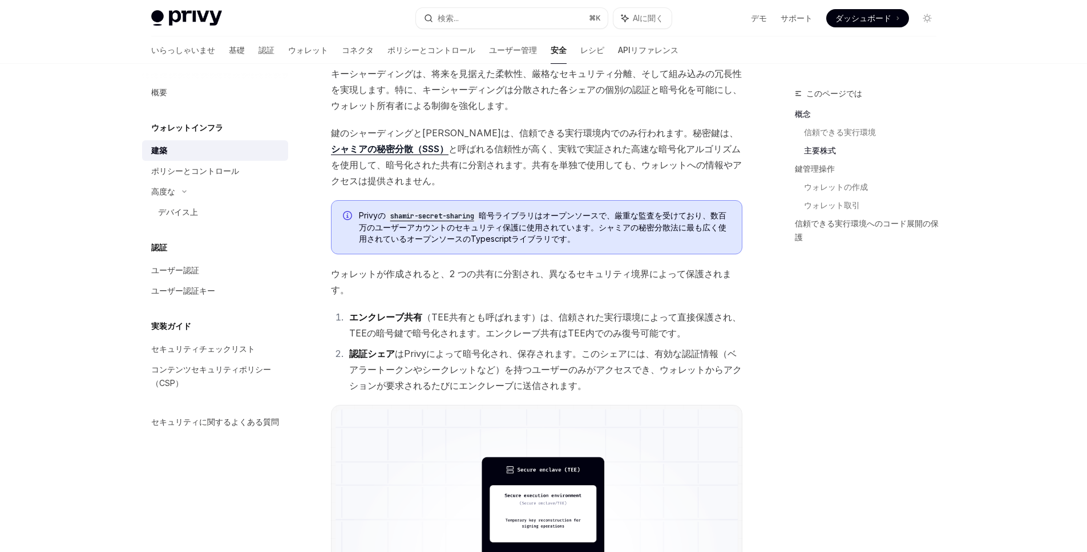
scroll to position [548, 0]
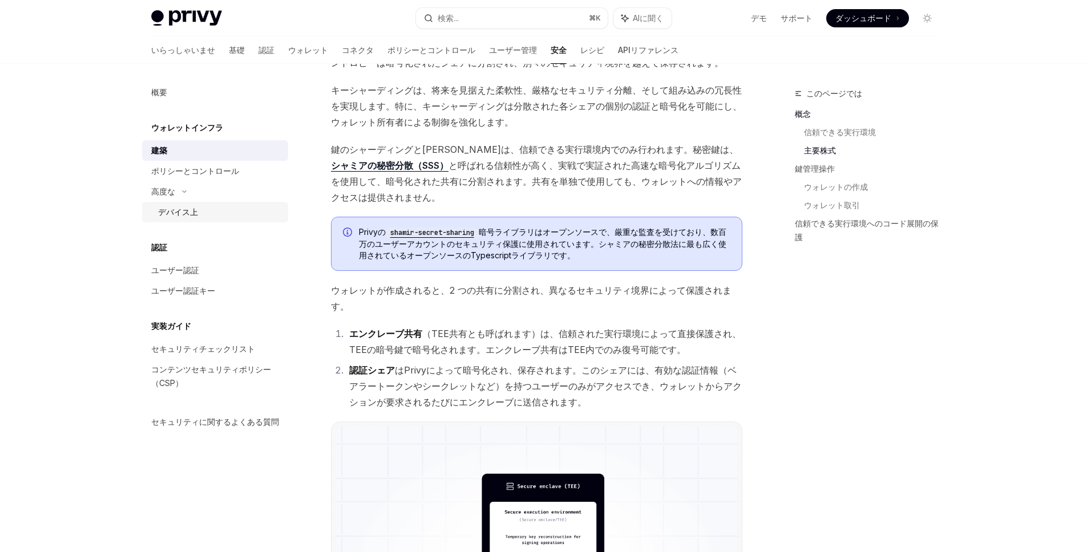
click at [213, 213] on div "デバイス上" at bounding box center [219, 212] width 123 height 14
type textarea "*"
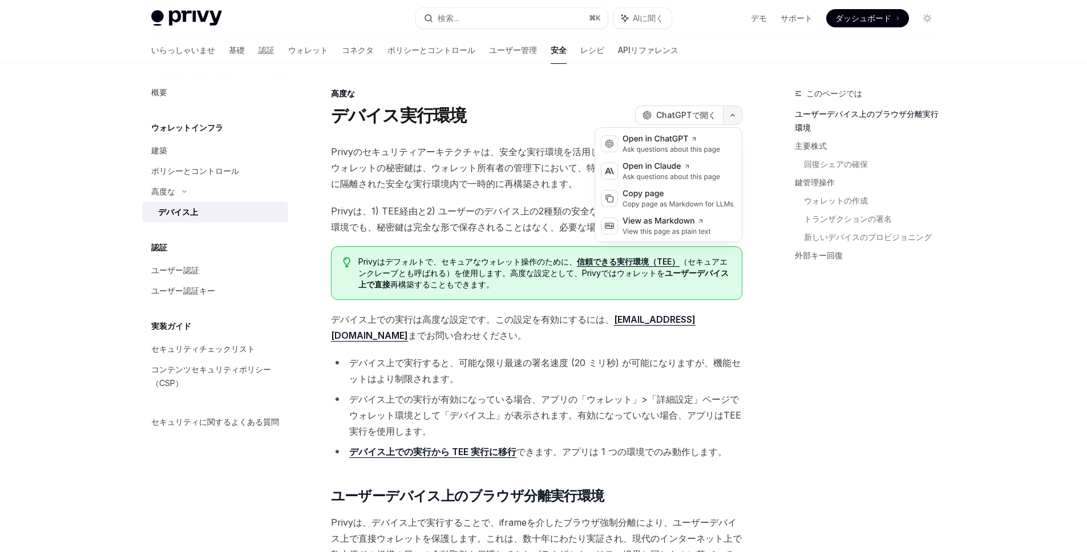
click at [740, 121] on button "button" at bounding box center [732, 115] width 19 height 19
click at [715, 170] on div "Anthropic クロードで開く このページについて質問する" at bounding box center [651, 170] width 182 height 27
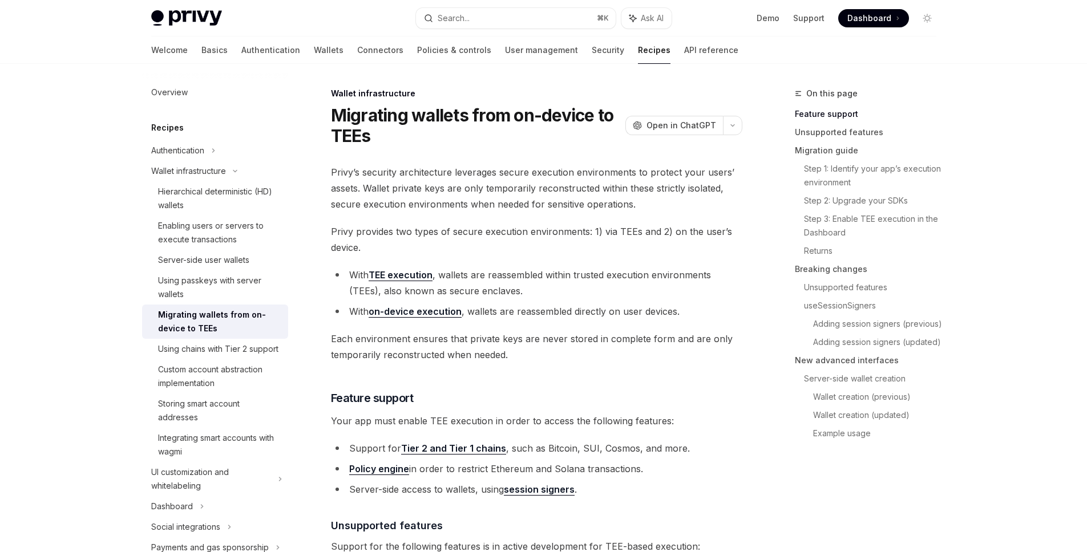
click at [451, 292] on li "With TEE execution , wallets are reassembled within trusted execution environme…" at bounding box center [536, 283] width 411 height 32
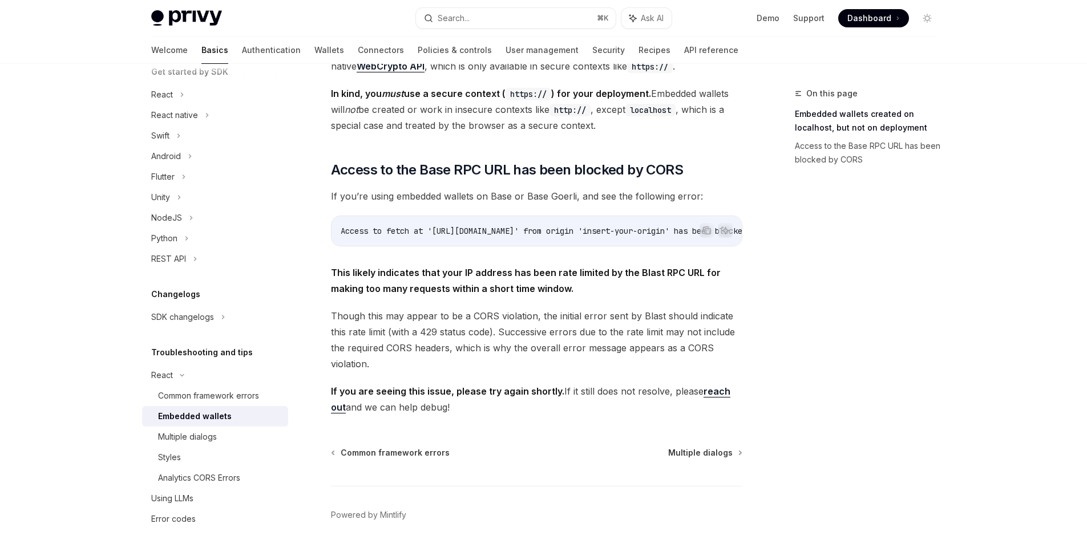
scroll to position [257, 0]
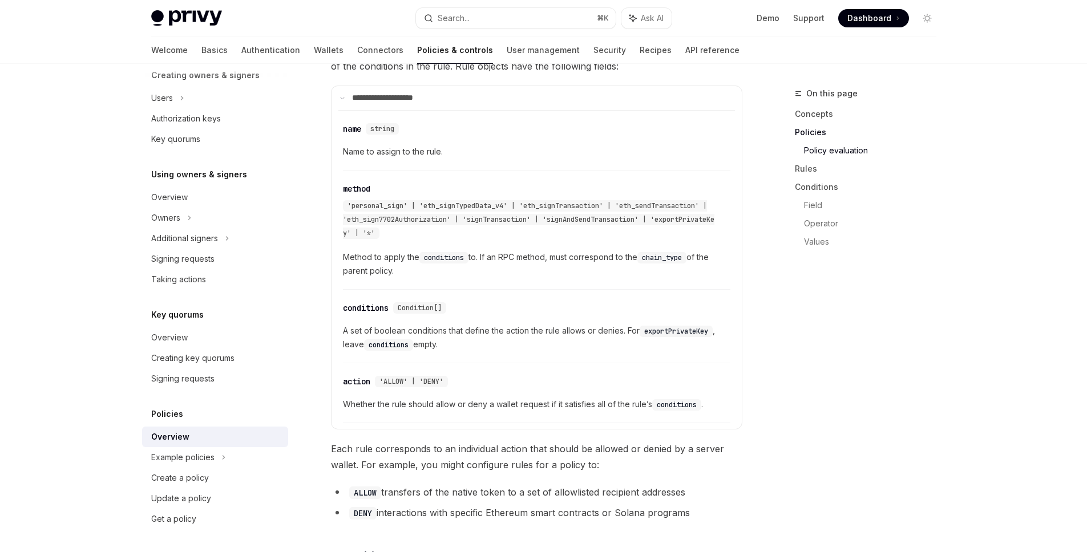
scroll to position [1323, 0]
